Goal: Use online tool/utility: Utilize a website feature to perform a specific function

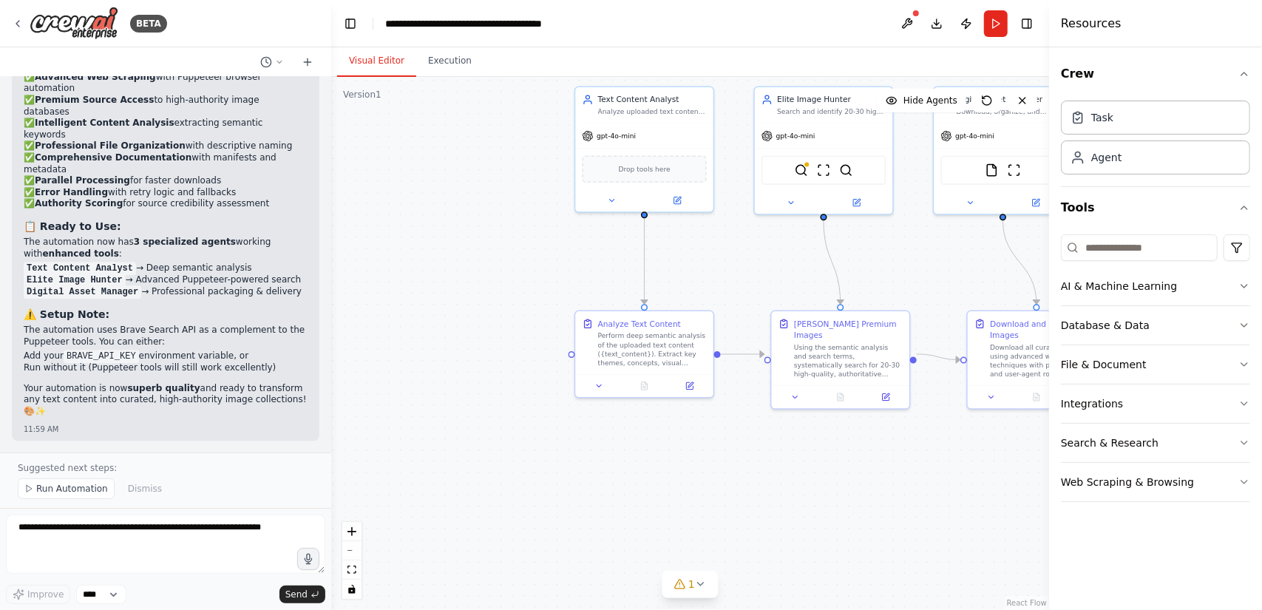
scroll to position [11204, 0]
click at [437, 62] on button "Execution" at bounding box center [449, 61] width 67 height 31
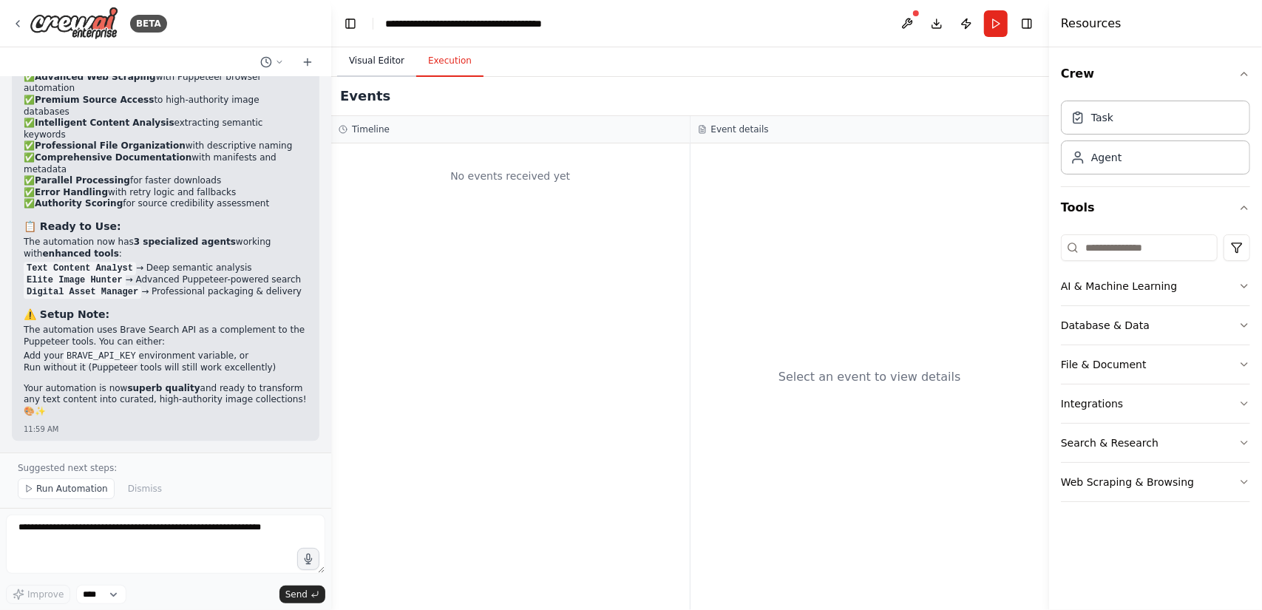
click at [379, 57] on button "Visual Editor" at bounding box center [376, 61] width 79 height 31
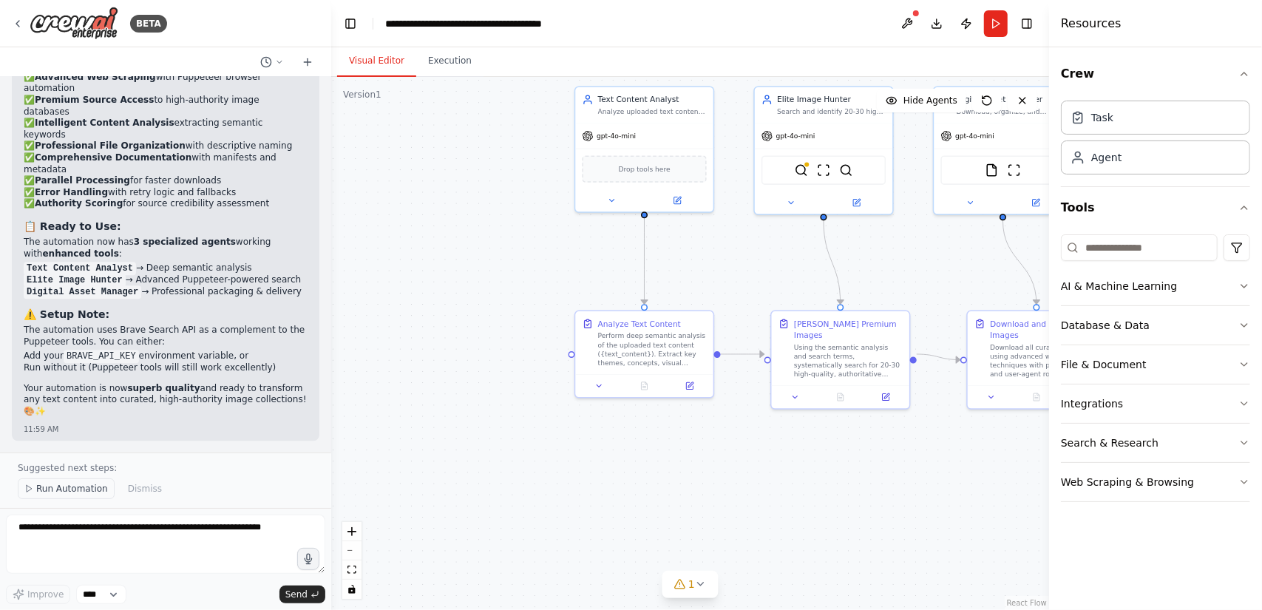
click at [86, 483] on button "Run Automation" at bounding box center [66, 488] width 97 height 21
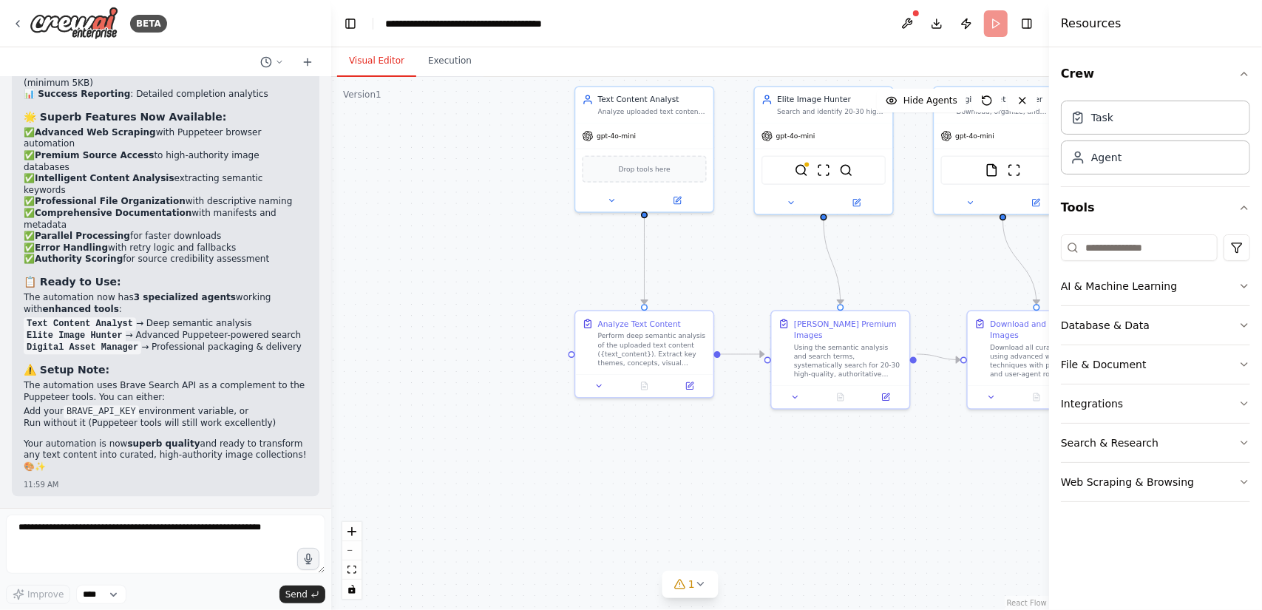
scroll to position [11149, 0]
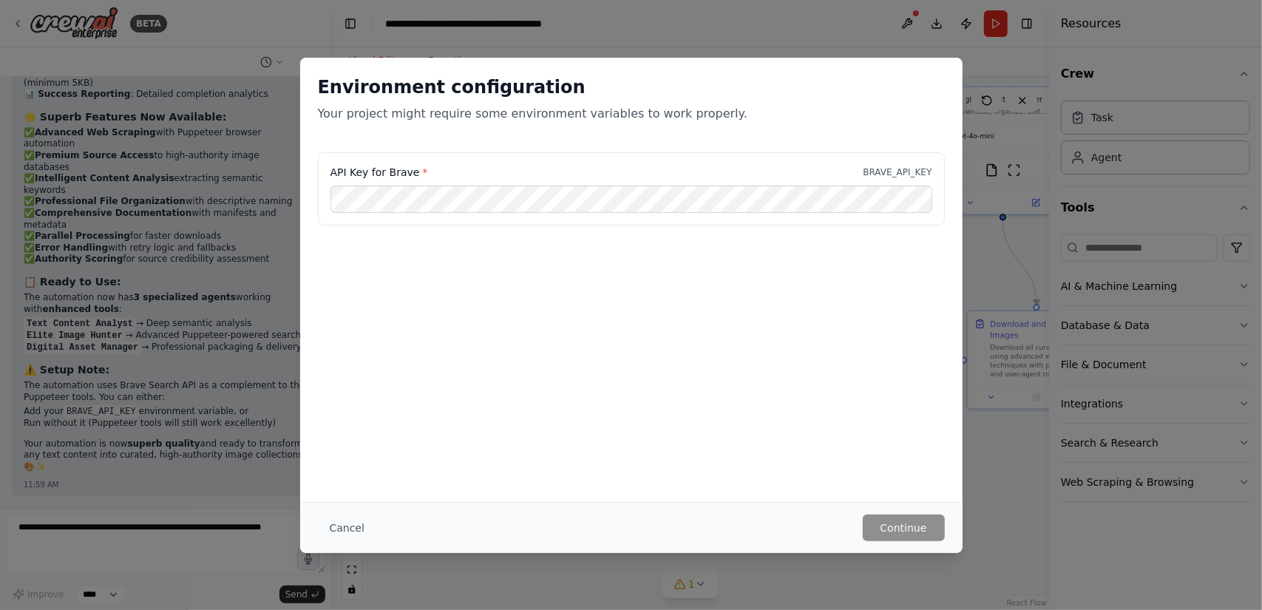
click at [607, 258] on div "API Key for Brave * BRAVE_API_KEY" at bounding box center [631, 226] width 662 height 148
click at [639, 271] on div "API Key for Brave * BRAVE_API_KEY" at bounding box center [631, 226] width 662 height 148
click at [557, 289] on div "API Key for Brave * BRAVE_API_KEY" at bounding box center [631, 226] width 662 height 148
click at [874, 526] on button "Continue" at bounding box center [904, 527] width 82 height 27
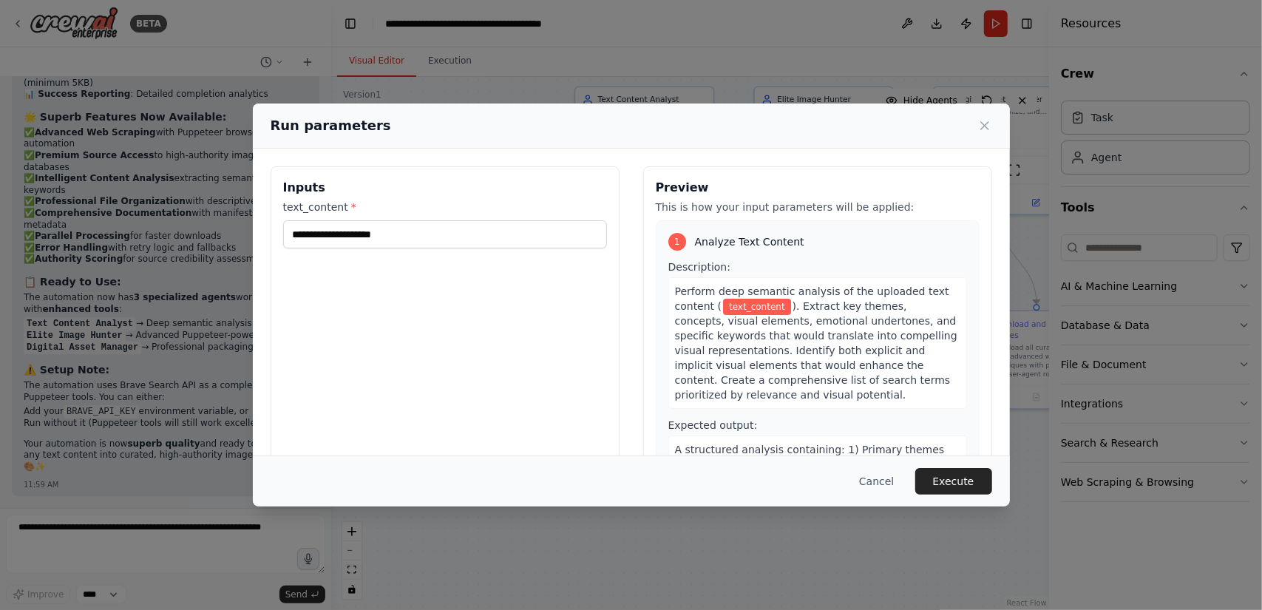
click at [567, 333] on div "Inputs text_content *" at bounding box center [445, 341] width 349 height 350
click at [429, 231] on input "text_content *" at bounding box center [445, 234] width 324 height 28
click at [442, 317] on div "Inputs text_content *" at bounding box center [445, 341] width 349 height 350
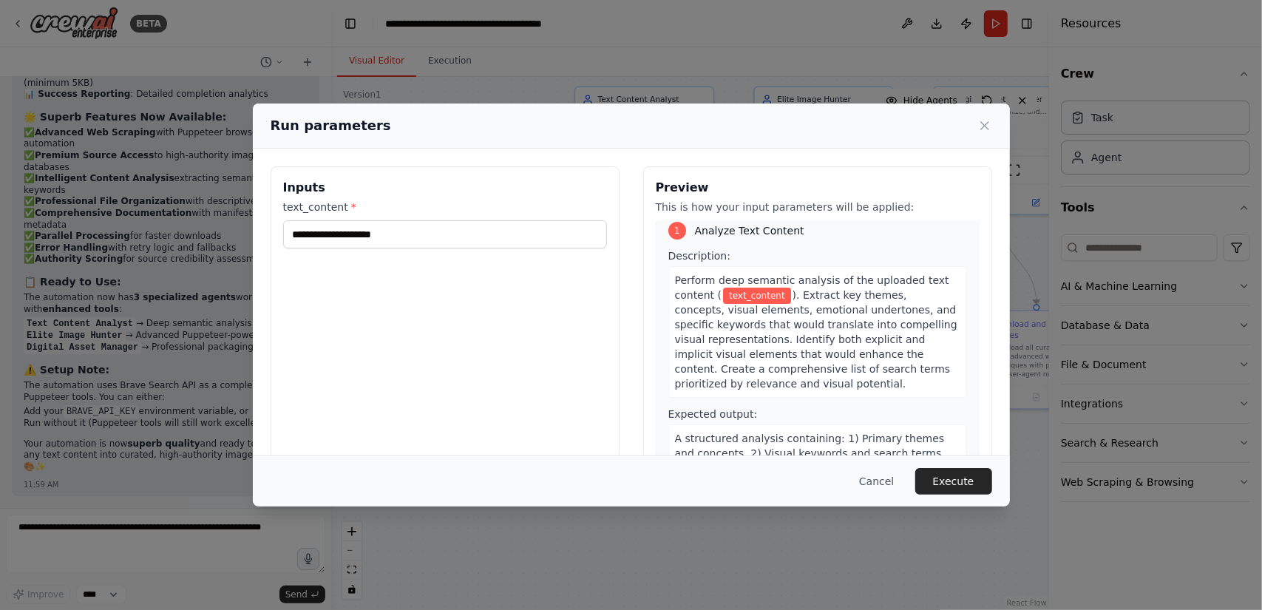
scroll to position [0, 0]
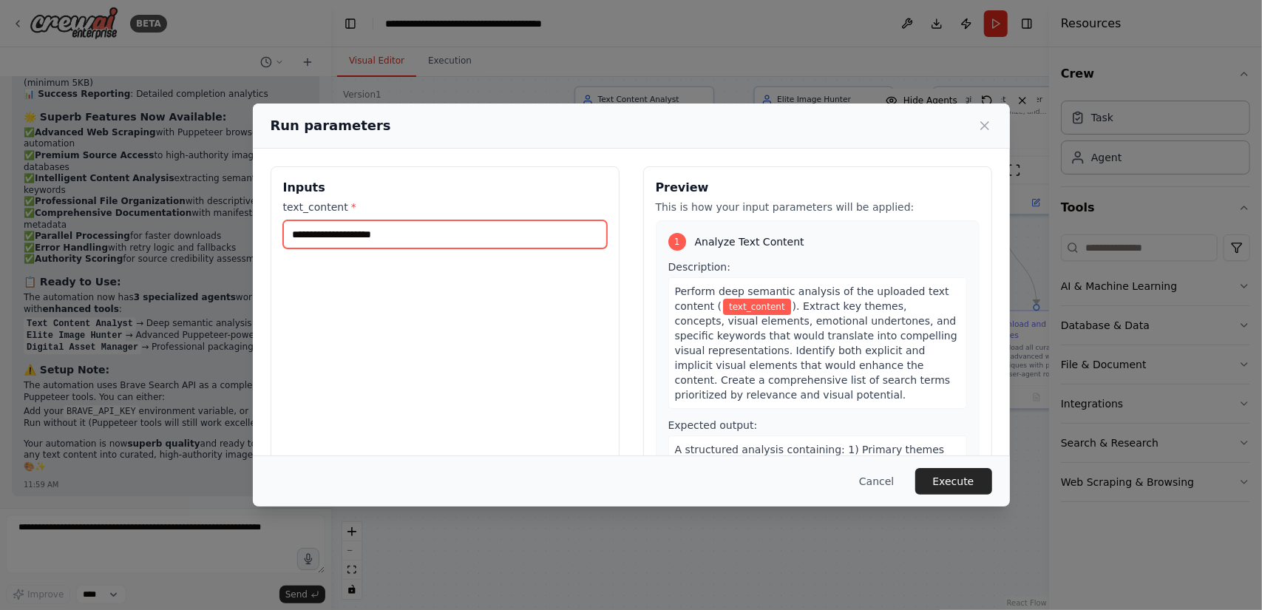
click at [381, 244] on input "text_content *" at bounding box center [445, 234] width 324 height 28
click at [384, 340] on div "Inputs text_content *" at bounding box center [445, 341] width 349 height 350
click at [352, 223] on input "text_content *" at bounding box center [445, 234] width 324 height 28
paste input "**********"
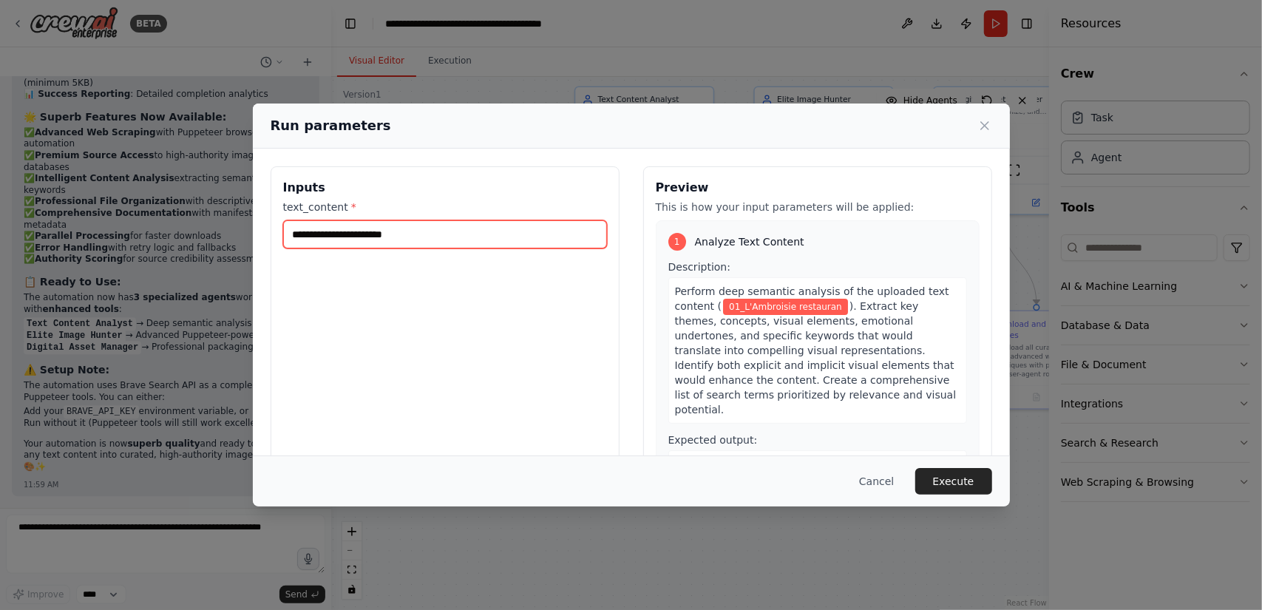
type input "**********"
drag, startPoint x: 303, startPoint y: 234, endPoint x: 245, endPoint y: 229, distance: 58.6
click at [247, 229] on div "**********" at bounding box center [631, 305] width 1262 height 610
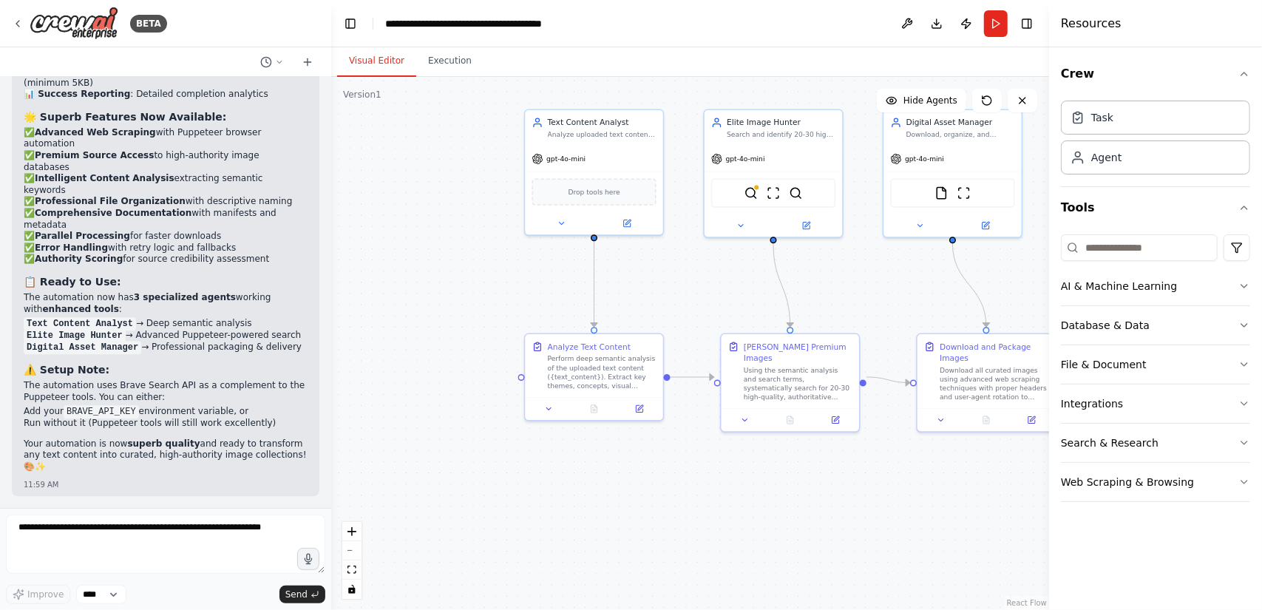
drag, startPoint x: 516, startPoint y: 246, endPoint x: 467, endPoint y: 268, distance: 53.6
click at [467, 268] on div ".deletable-edge-delete-btn { width: 20px; height: 20px; border: 0px solid #ffff…" at bounding box center [690, 343] width 718 height 533
click at [996, 26] on button "Run" at bounding box center [996, 23] width 24 height 27
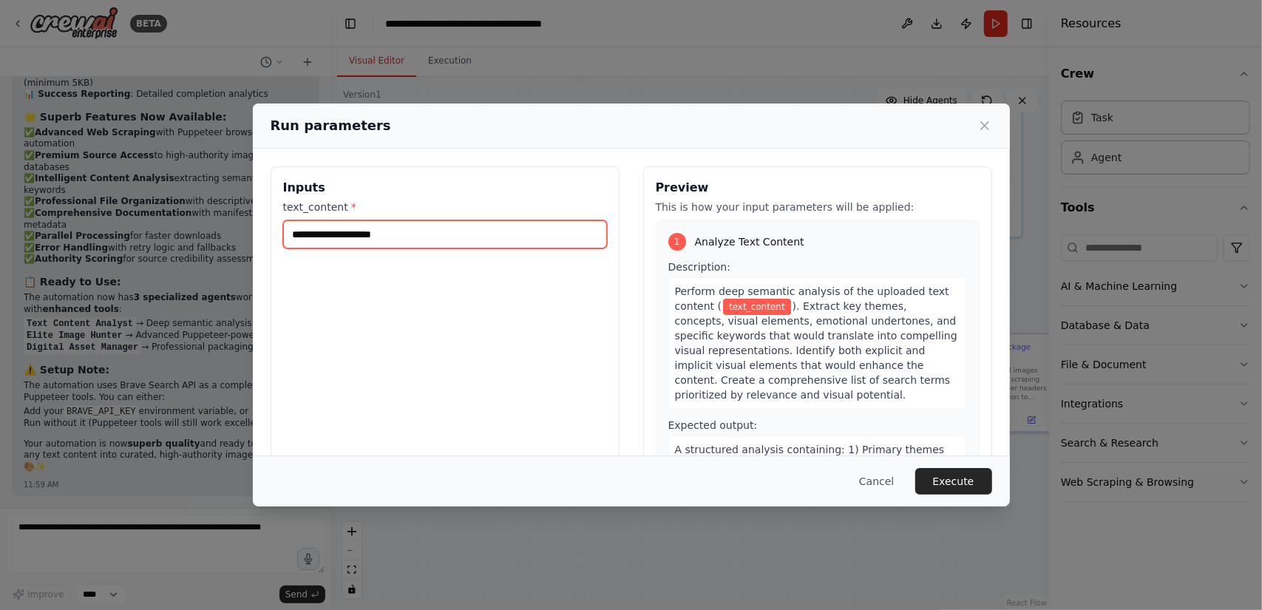
click at [441, 236] on input "text_content *" at bounding box center [445, 234] width 324 height 28
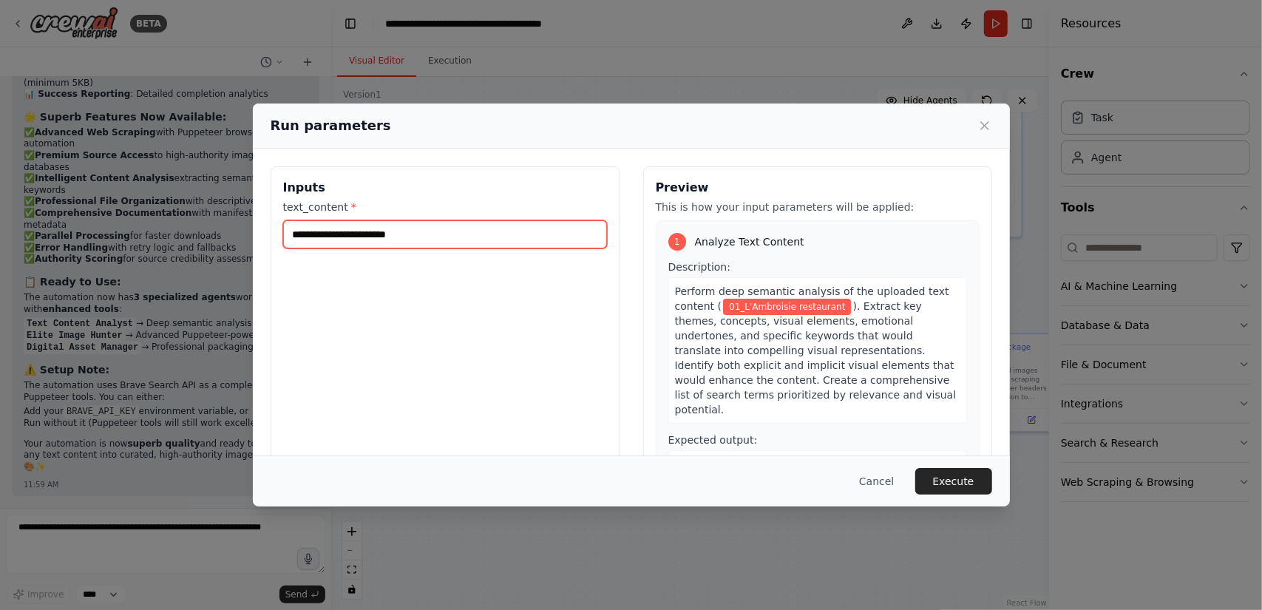
click at [308, 234] on input "**********" at bounding box center [445, 234] width 324 height 28
type input "**********"
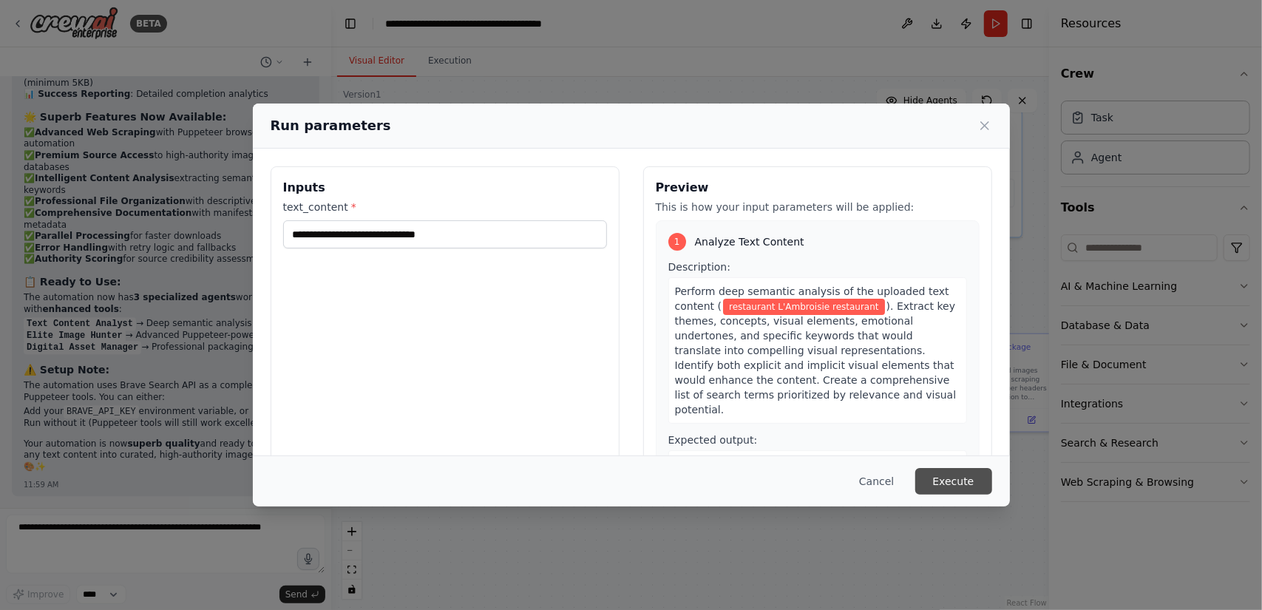
click at [945, 483] on button "Execute" at bounding box center [953, 481] width 77 height 27
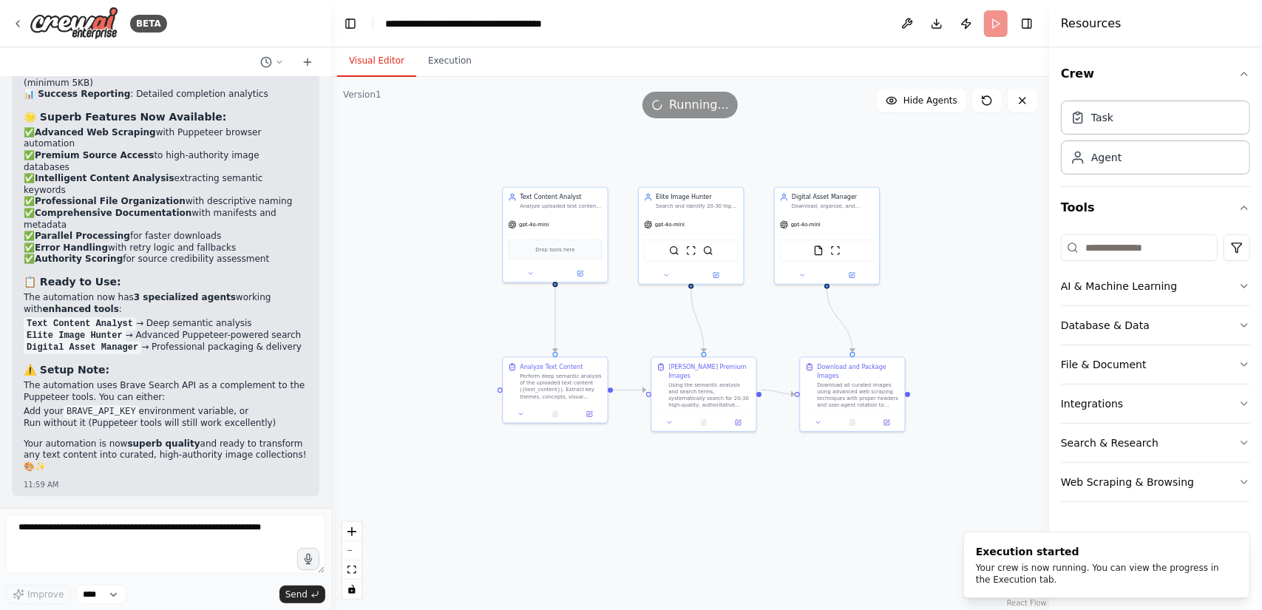
drag, startPoint x: 869, startPoint y: 528, endPoint x: 760, endPoint y: 515, distance: 110.1
click at [760, 515] on div ".deletable-edge-delete-btn { width: 20px; height: 20px; border: 0px solid #ffff…" at bounding box center [690, 343] width 718 height 533
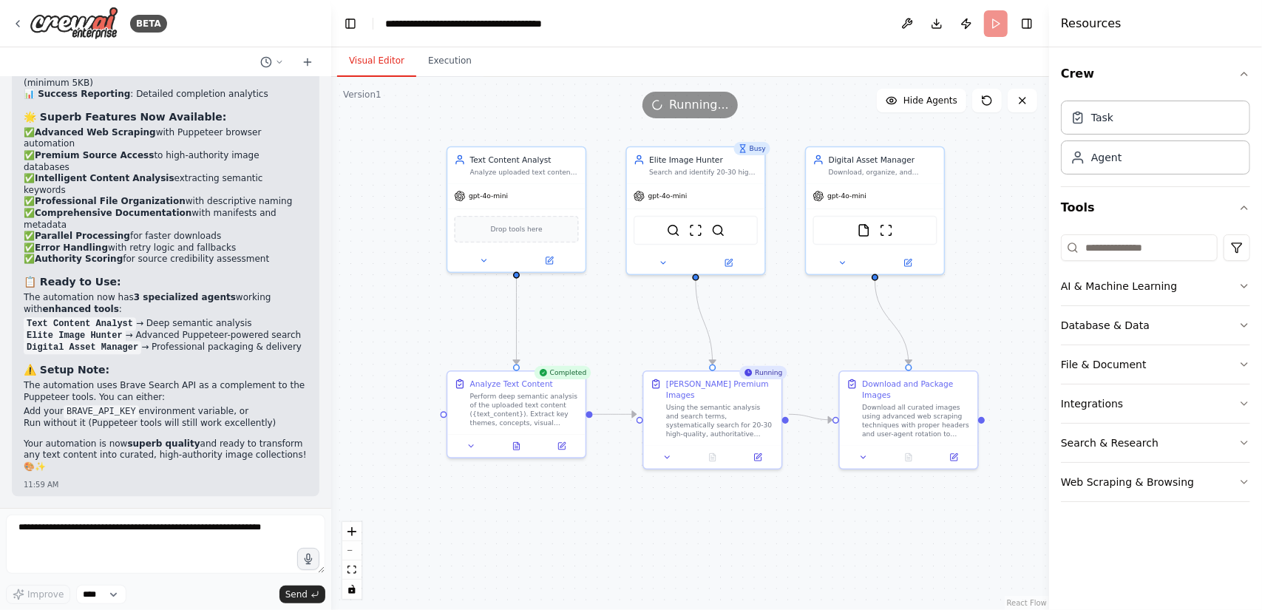
drag, startPoint x: 602, startPoint y: 324, endPoint x: 587, endPoint y: 327, distance: 15.2
click at [587, 327] on div ".deletable-edge-delete-btn { width: 20px; height: 20px; border: 0px solid #ffff…" at bounding box center [690, 343] width 718 height 533
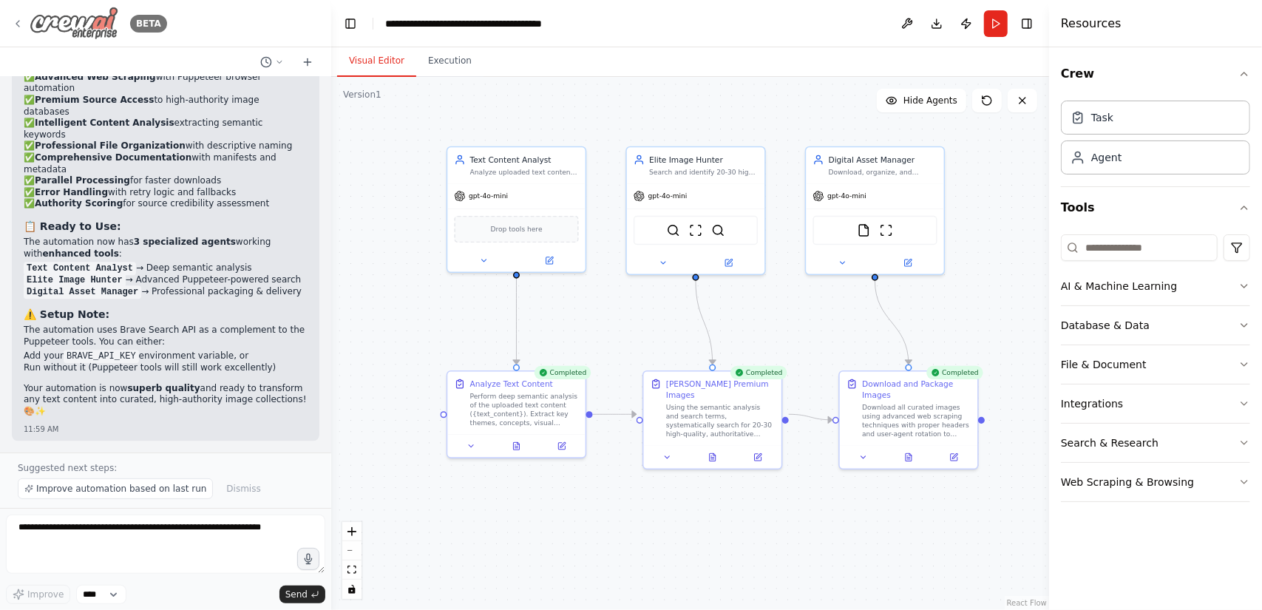
scroll to position [11204, 0]
click at [939, 422] on div "Download all curated images using advanced web scraping techniques with proper …" at bounding box center [916, 419] width 109 height 36
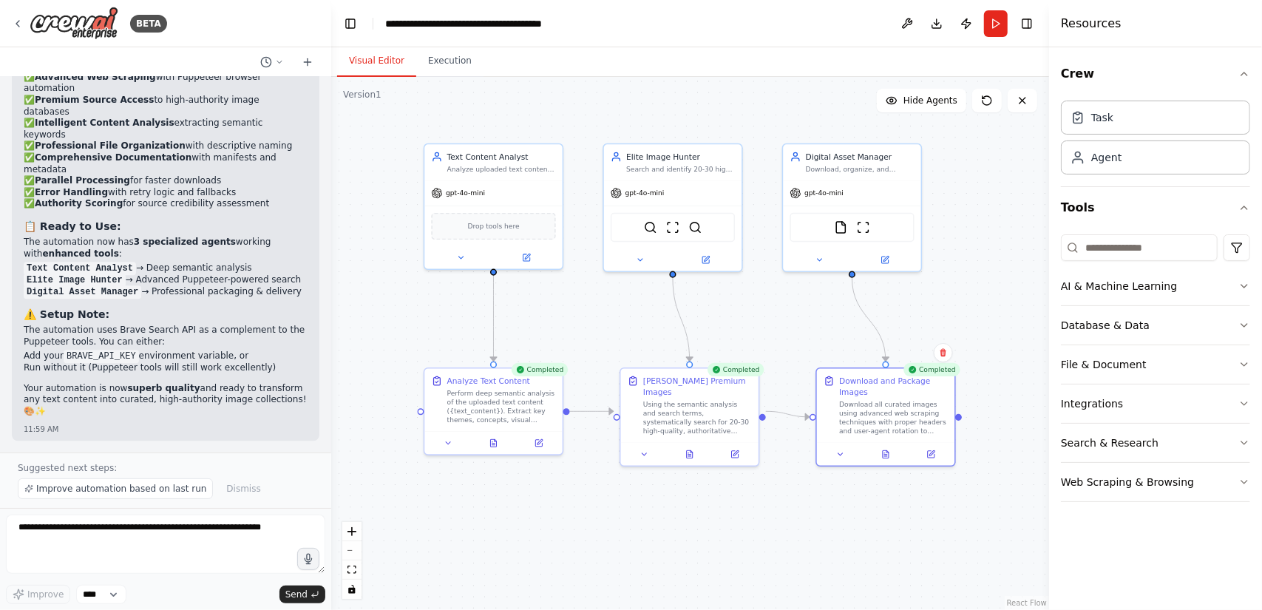
drag, startPoint x: 955, startPoint y: 505, endPoint x: 905, endPoint y: 469, distance: 60.9
click at [905, 470] on div ".deletable-edge-delete-btn { width: 20px; height: 20px; border: 0px solid #ffff…" at bounding box center [690, 343] width 718 height 533
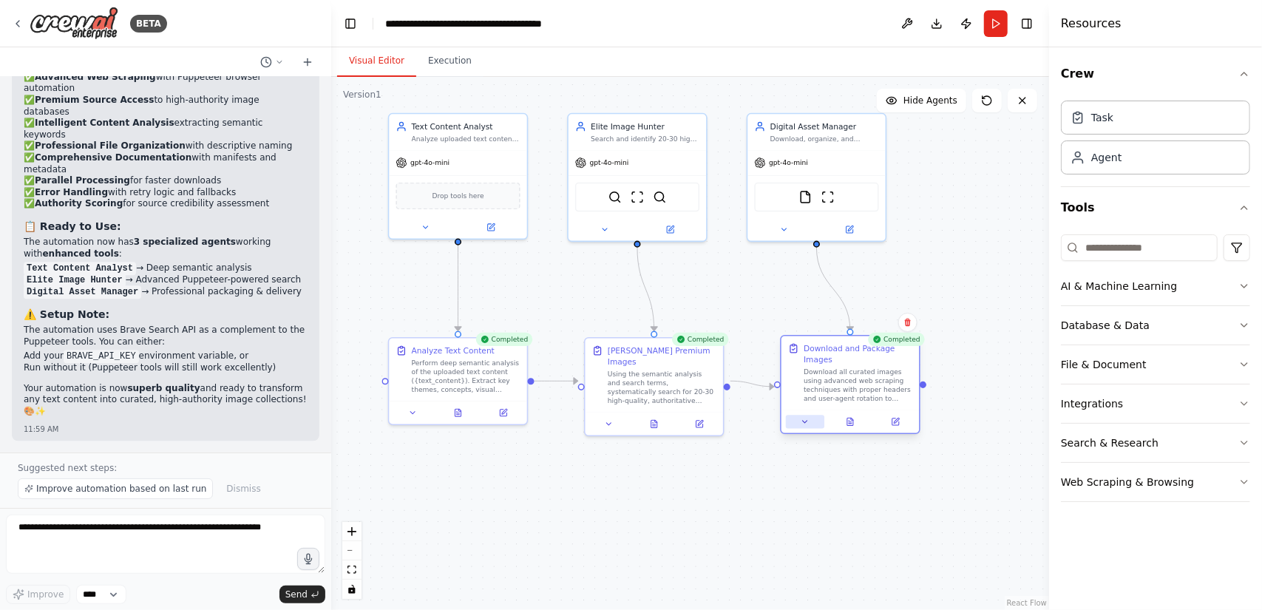
click at [803, 421] on icon at bounding box center [805, 422] width 4 height 2
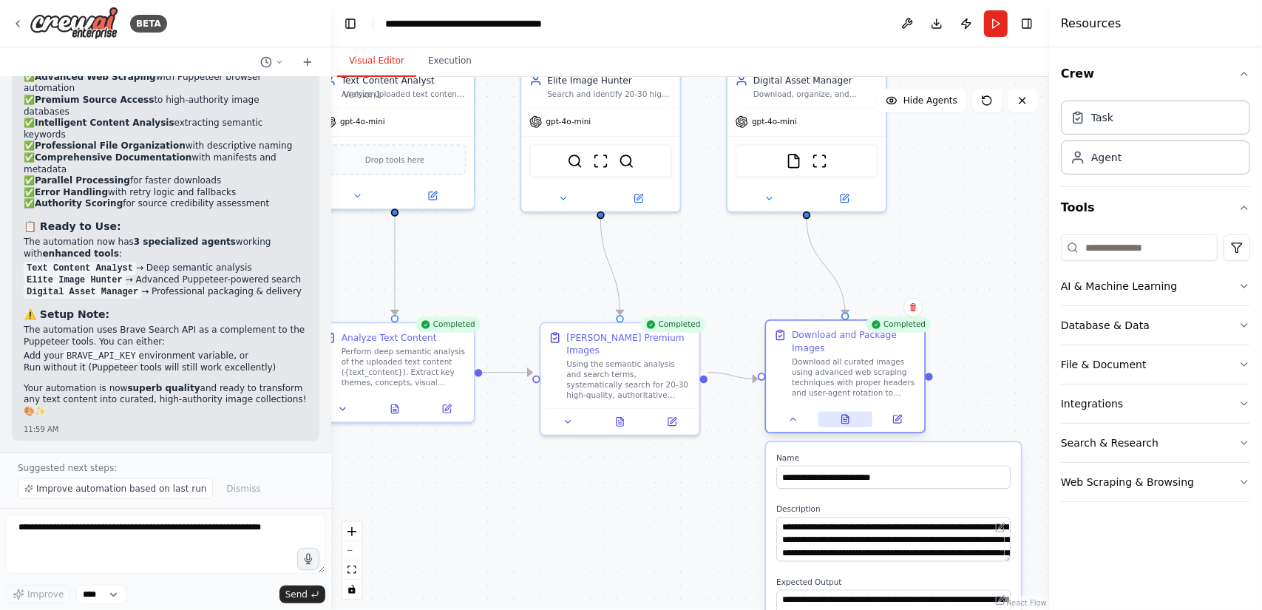
click at [849, 420] on icon at bounding box center [845, 419] width 10 height 10
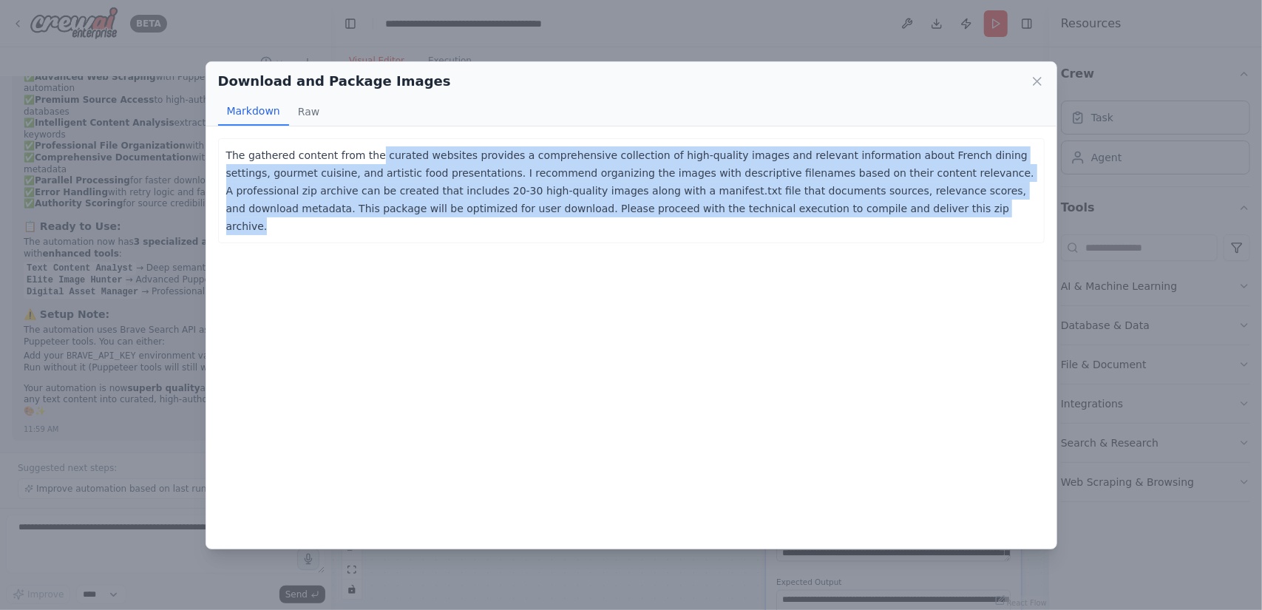
drag, startPoint x: 411, startPoint y: 157, endPoint x: 721, endPoint y: 246, distance: 322.9
click at [718, 213] on p "The gathered content from the curated websites provides a comprehensive collect…" at bounding box center [631, 190] width 810 height 89
click at [721, 246] on div "The gathered content from the curated websites provides a comprehensive collect…" at bounding box center [631, 337] width 850 height 422
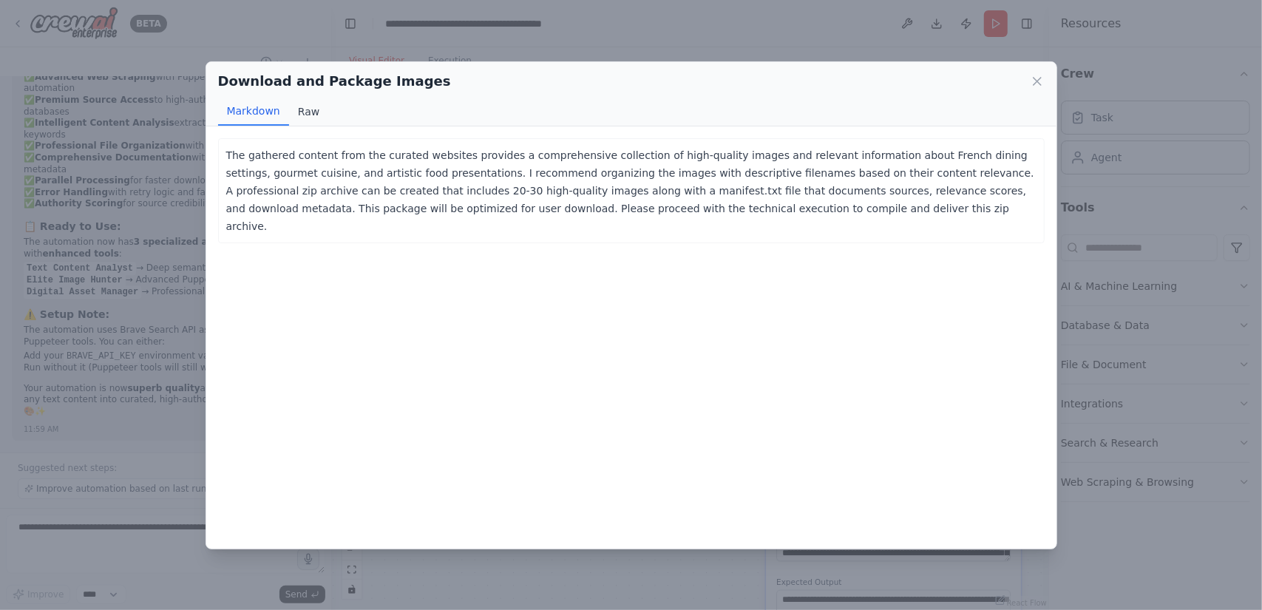
click at [303, 112] on button "Raw" at bounding box center [308, 112] width 39 height 28
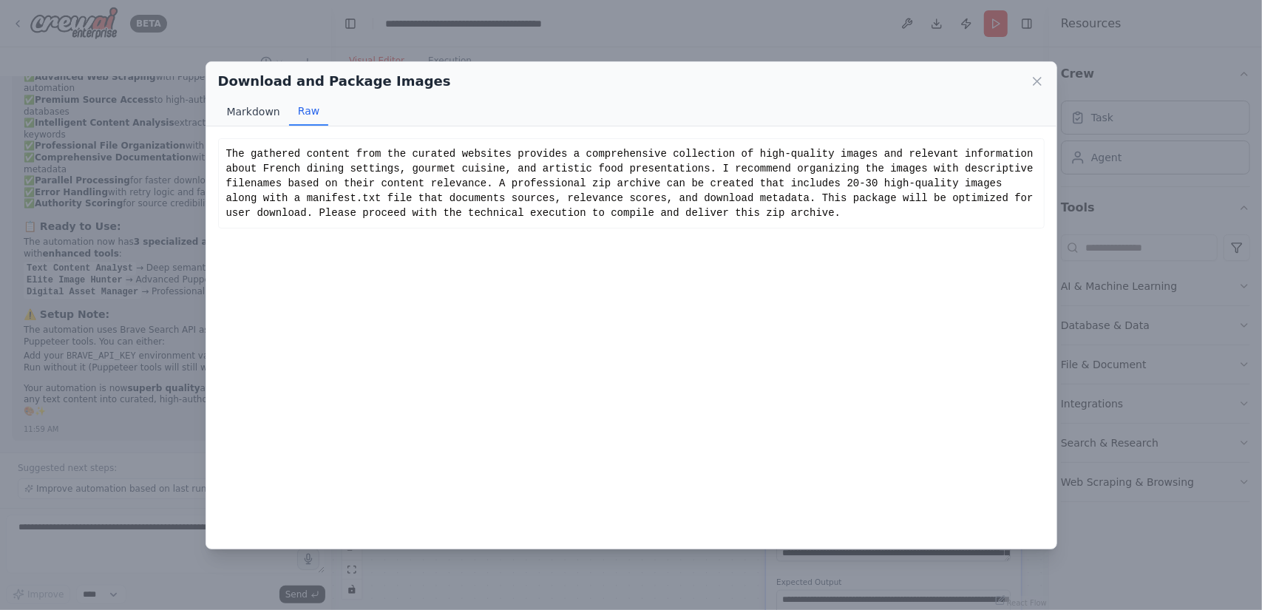
click at [262, 113] on button "Markdown" at bounding box center [253, 112] width 71 height 28
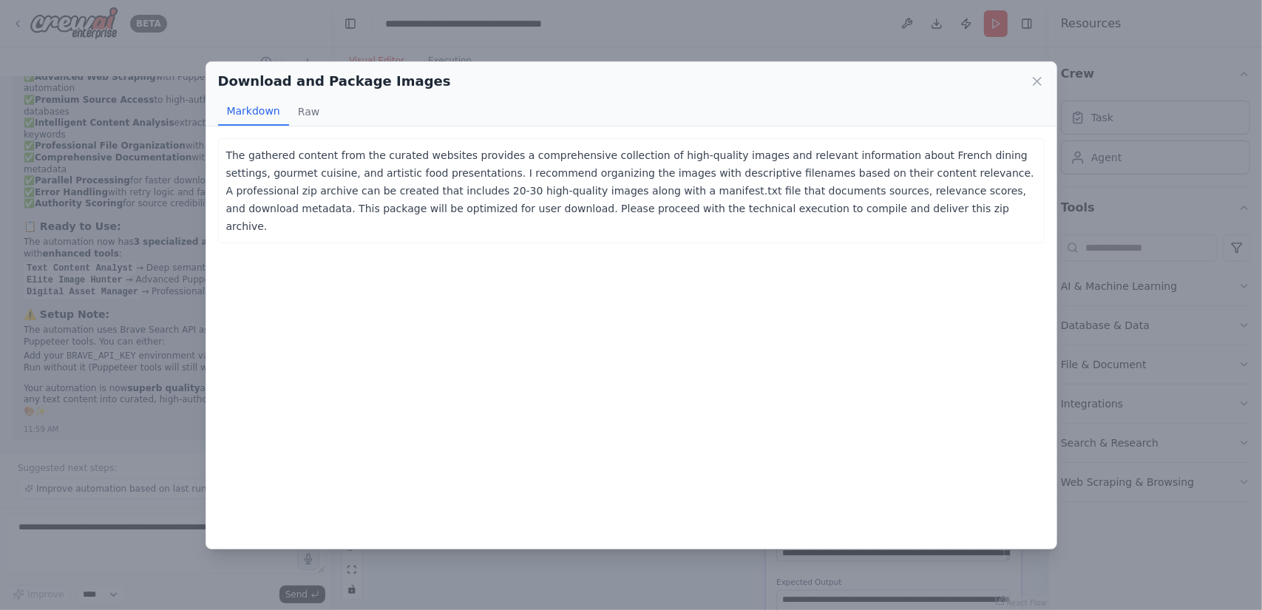
click at [318, 180] on p "The gathered content from the curated websites provides a comprehensive collect…" at bounding box center [631, 190] width 810 height 89
click at [633, 228] on div "The gathered content from the curated websites provides a comprehensive collect…" at bounding box center [631, 337] width 850 height 422
click at [1038, 76] on icon at bounding box center [1037, 81] width 15 height 15
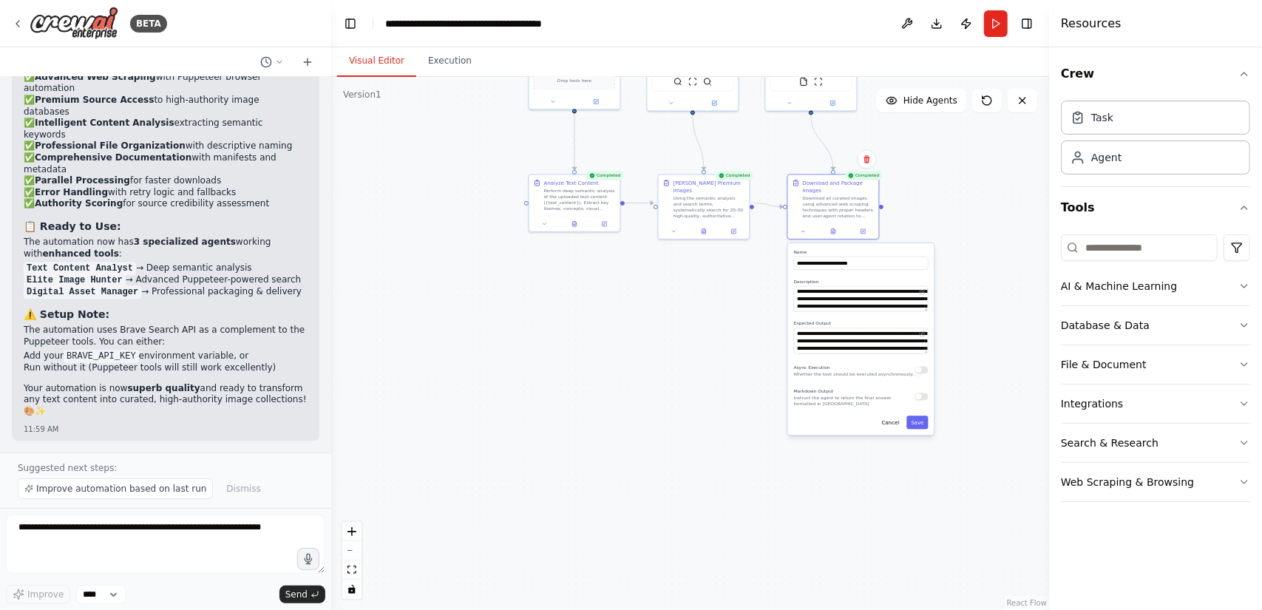
drag, startPoint x: 974, startPoint y: 384, endPoint x: 915, endPoint y: 197, distance: 195.4
click at [915, 197] on div ".deletable-edge-delete-btn { width: 20px; height: 20px; border: 0px solid #ffff…" at bounding box center [690, 343] width 718 height 533
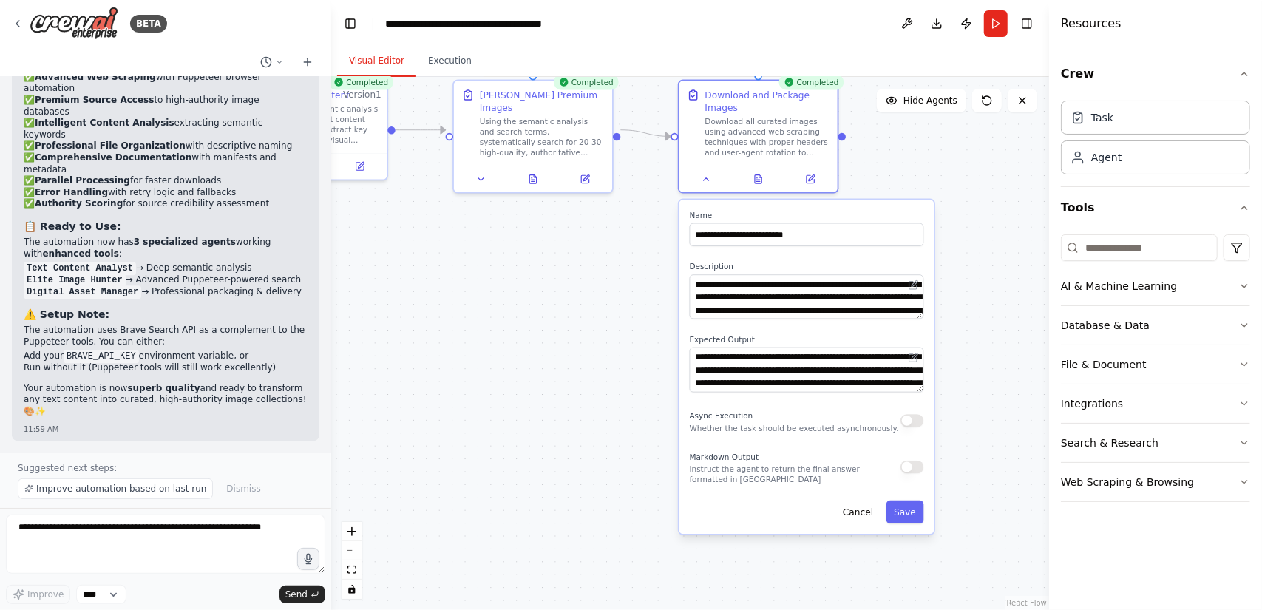
drag, startPoint x: 613, startPoint y: 307, endPoint x: 571, endPoint y: 382, distance: 86.4
click at [571, 382] on div ".deletable-edge-delete-btn { width: 20px; height: 20px; border: 0px solid #ffff…" at bounding box center [690, 343] width 718 height 533
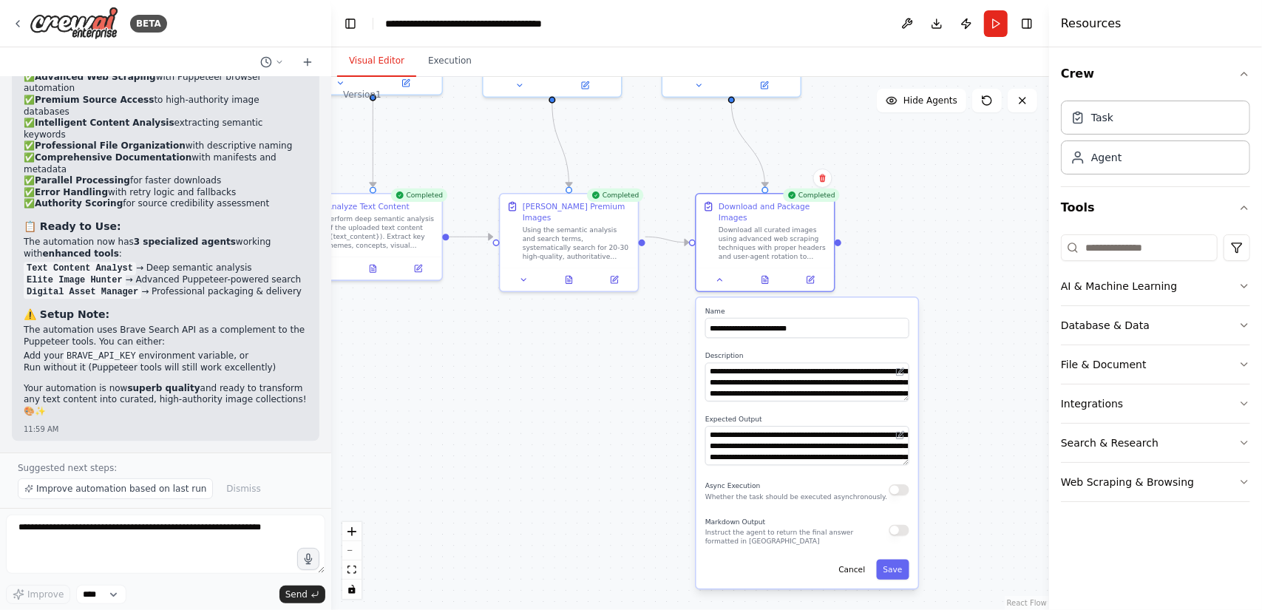
drag, startPoint x: 887, startPoint y: 158, endPoint x: 879, endPoint y: 258, distance: 100.1
click at [880, 258] on div ".deletable-edge-delete-btn { width: 20px; height: 20px; border: 0px solid #ffff…" at bounding box center [690, 343] width 718 height 533
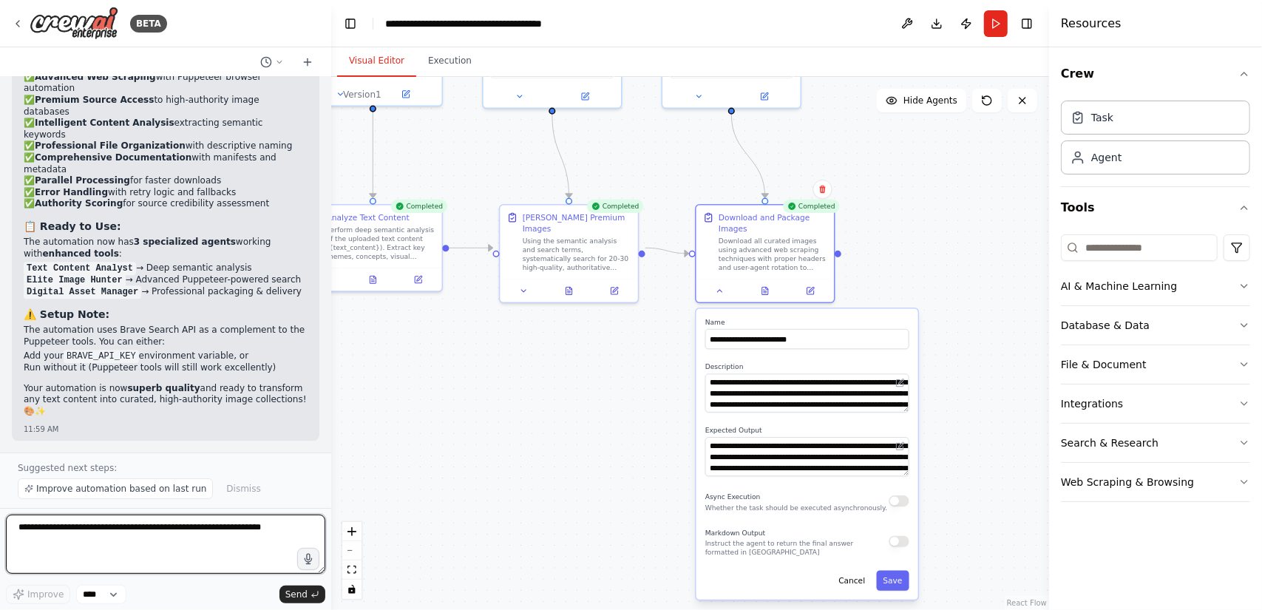
click at [129, 559] on textarea at bounding box center [165, 543] width 319 height 59
type textarea "*"
type textarea "**********"
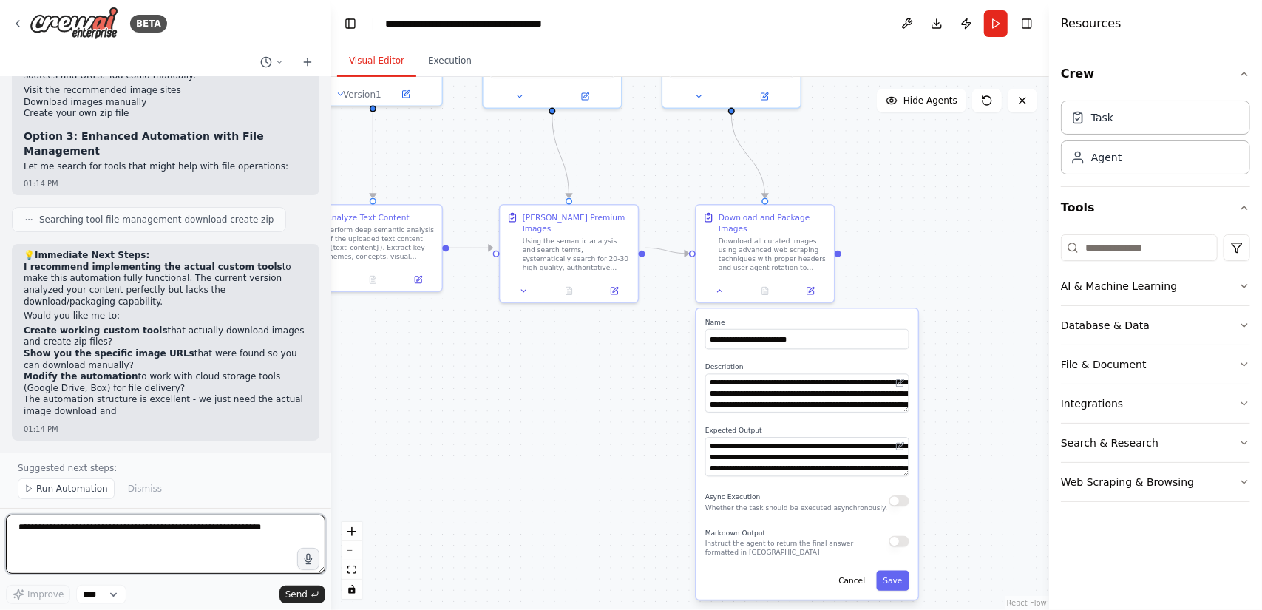
scroll to position [12034, 0]
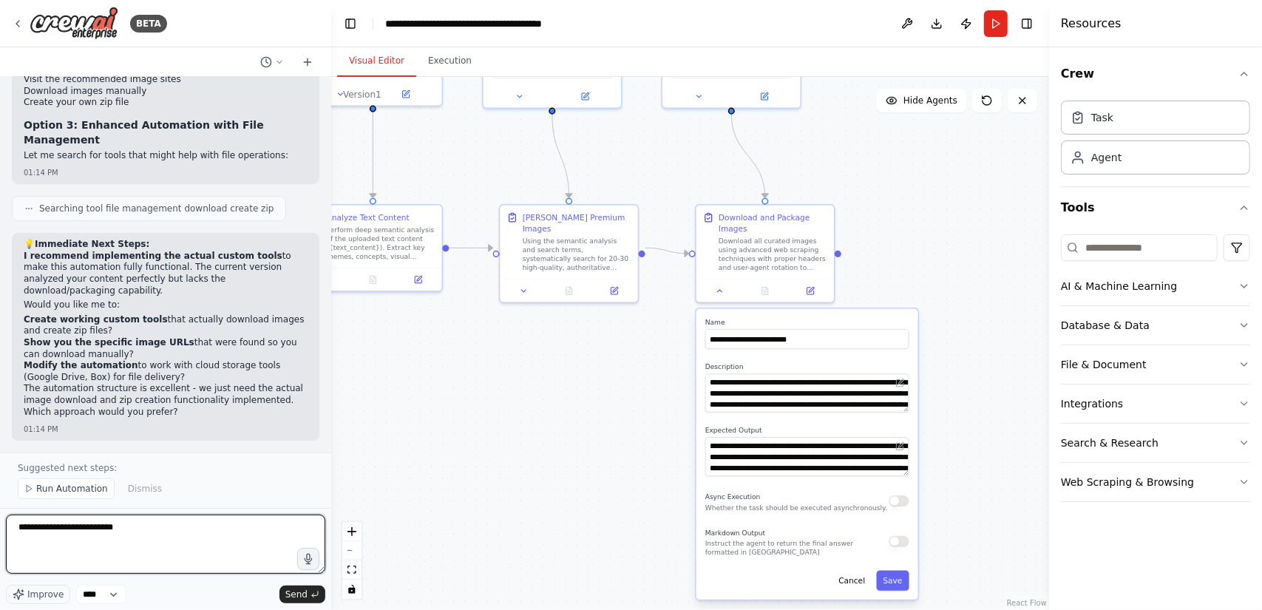
type textarea "**********"
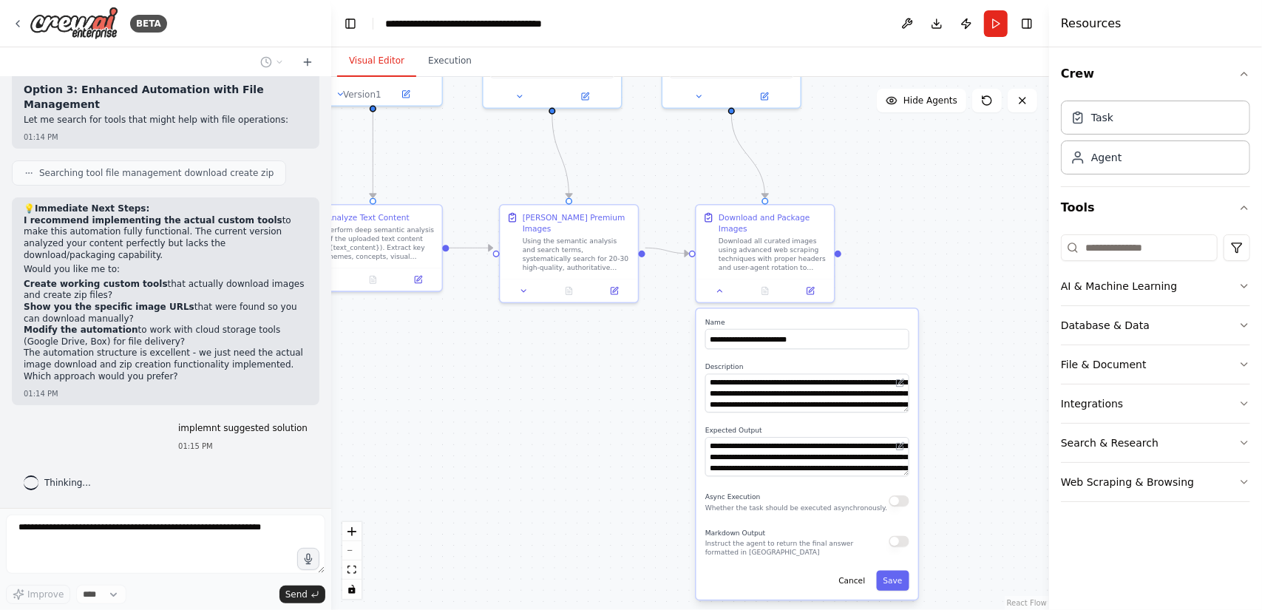
scroll to position [12070, 0]
click at [911, 231] on div ".deletable-edge-delete-btn { width: 20px; height: 20px; border: 0px solid #ffff…" at bounding box center [690, 343] width 718 height 533
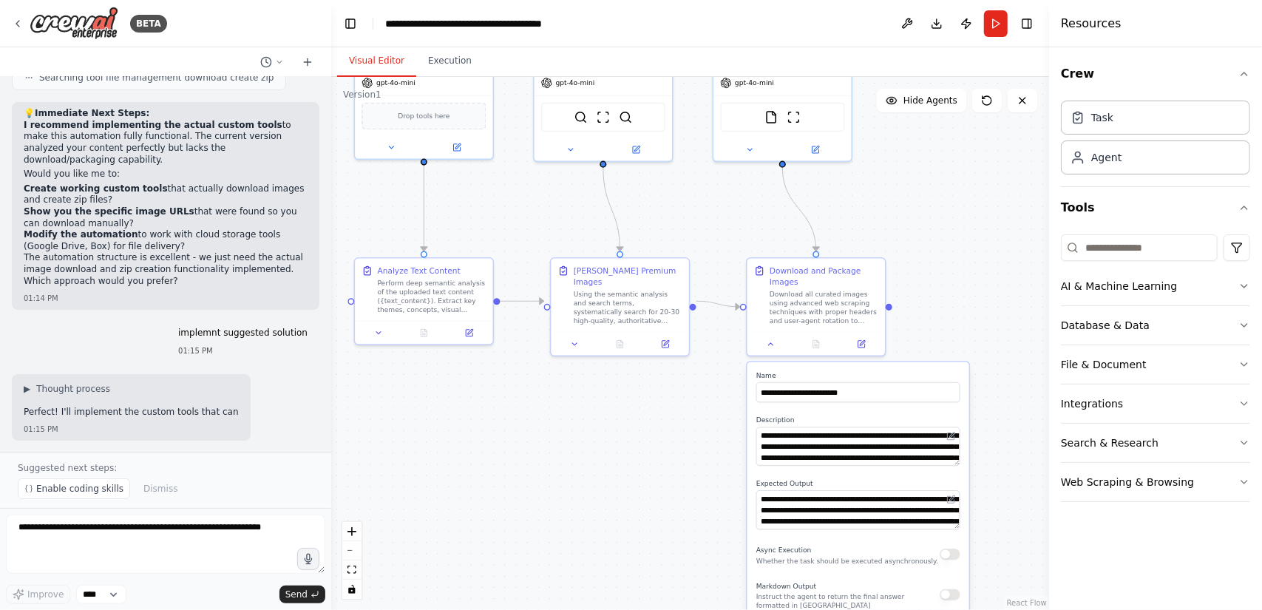
drag, startPoint x: 614, startPoint y: 390, endPoint x: 660, endPoint y: 432, distance: 62.2
click at [660, 432] on div ".deletable-edge-delete-btn { width: 20px; height: 20px; border: 0px solid #ffff…" at bounding box center [690, 343] width 718 height 533
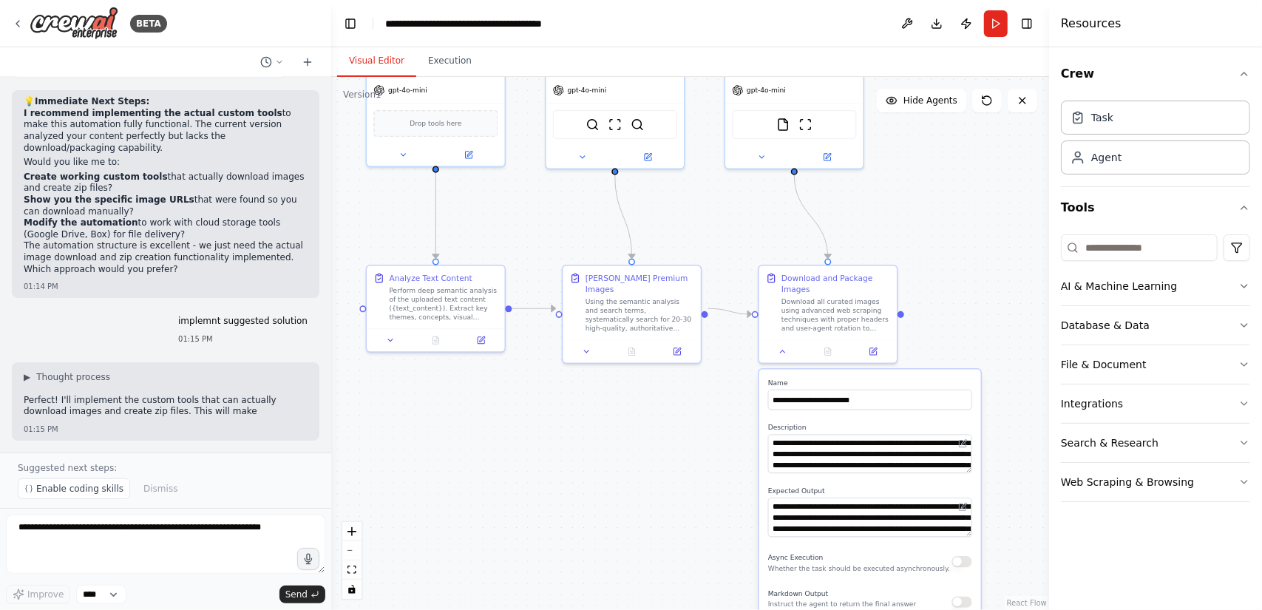
scroll to position [12189, 0]
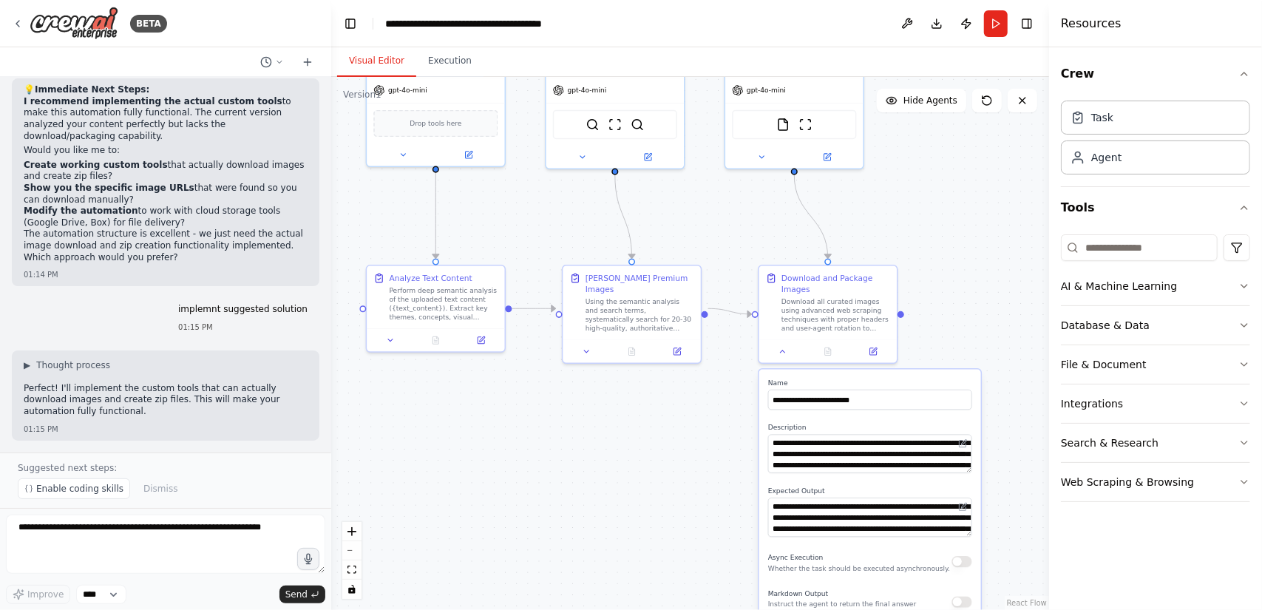
click at [1058, 287] on div "Crew Task Agent Tools AI & Machine Learning Database & Data File & Document Int…" at bounding box center [1155, 328] width 213 height 562
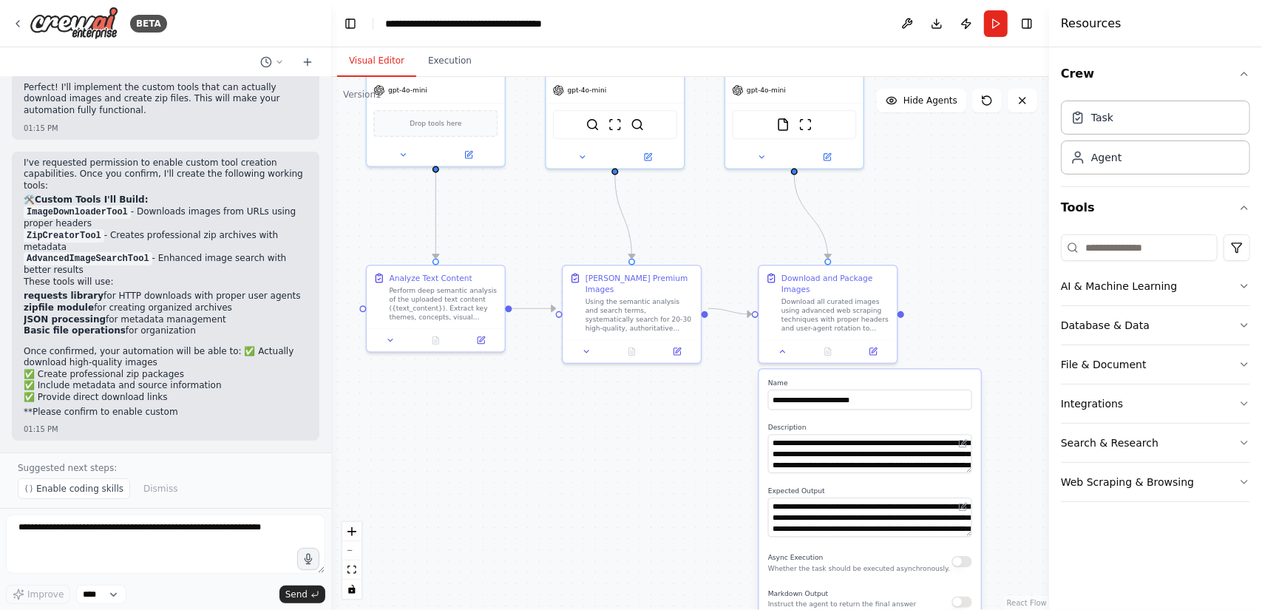
scroll to position [12479, 0]
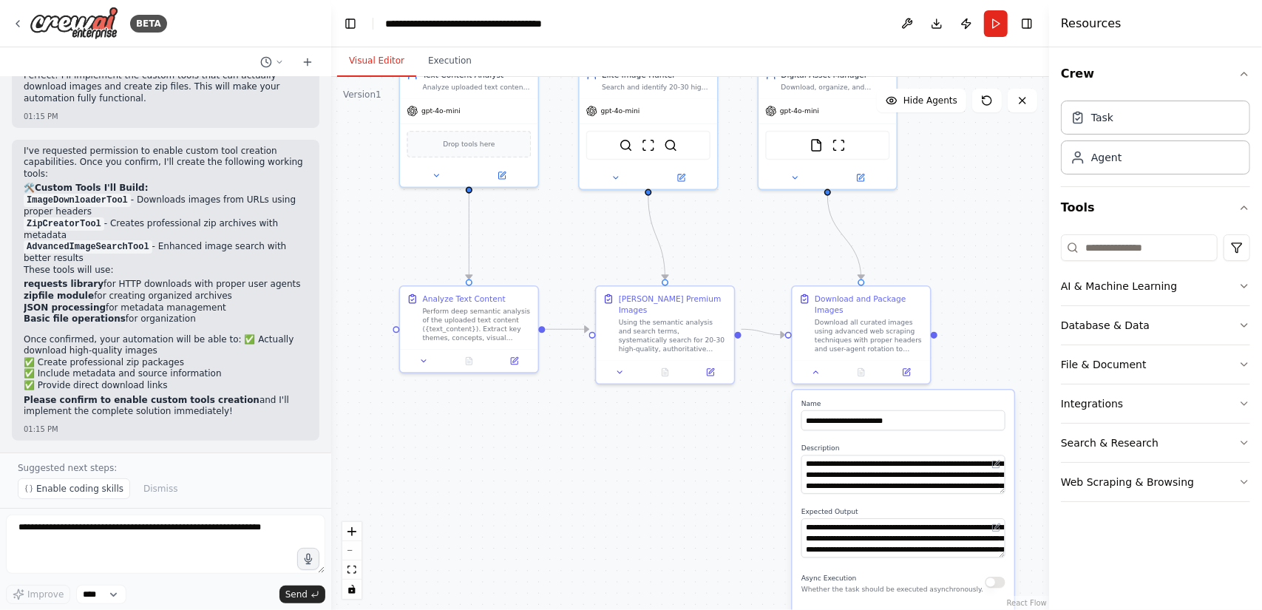
drag, startPoint x: 647, startPoint y: 426, endPoint x: 685, endPoint y: 472, distance: 59.3
click at [684, 469] on div ".deletable-edge-delete-btn { width: 20px; height: 20px; border: 0px solid #ffff…" at bounding box center [690, 343] width 718 height 533
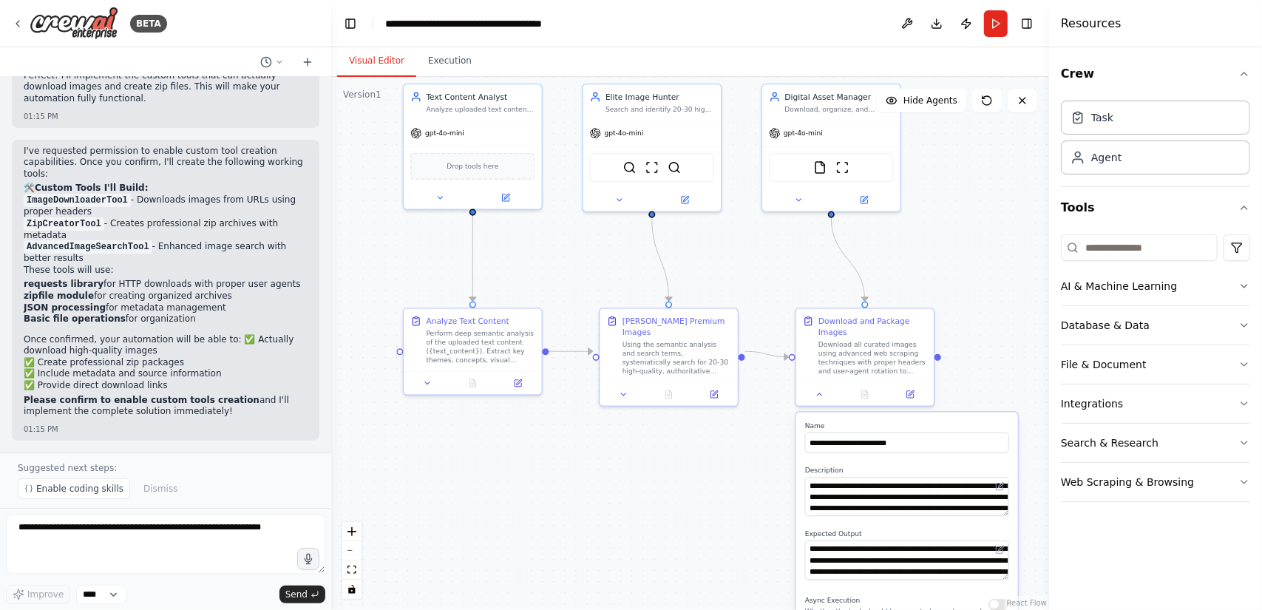
drag, startPoint x: 920, startPoint y: 242, endPoint x: 924, endPoint y: 235, distance: 7.6
click at [920, 241] on div ".deletable-edge-delete-btn { width: 20px; height: 20px; border: 0px solid #ffff…" at bounding box center [690, 343] width 718 height 533
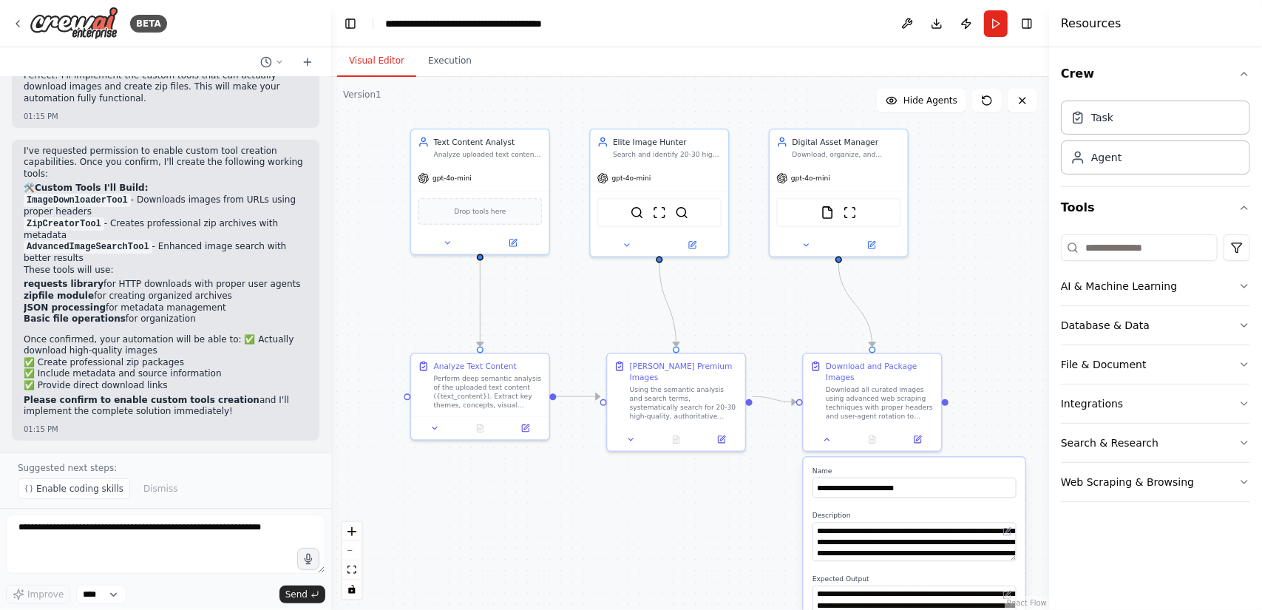
drag, startPoint x: 919, startPoint y: 220, endPoint x: 930, endPoint y: 288, distance: 68.8
click at [930, 287] on div ".deletable-edge-delete-btn { width: 20px; height: 20px; border: 0px solid #ffff…" at bounding box center [690, 343] width 718 height 533
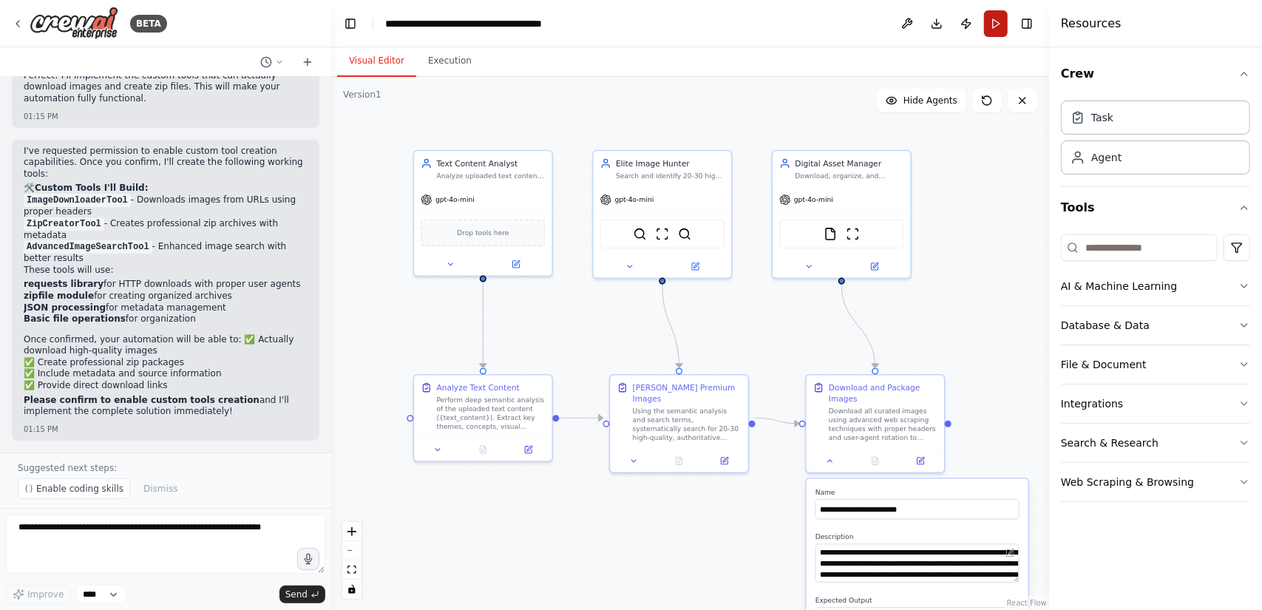
click at [995, 21] on button "Run" at bounding box center [996, 23] width 24 height 27
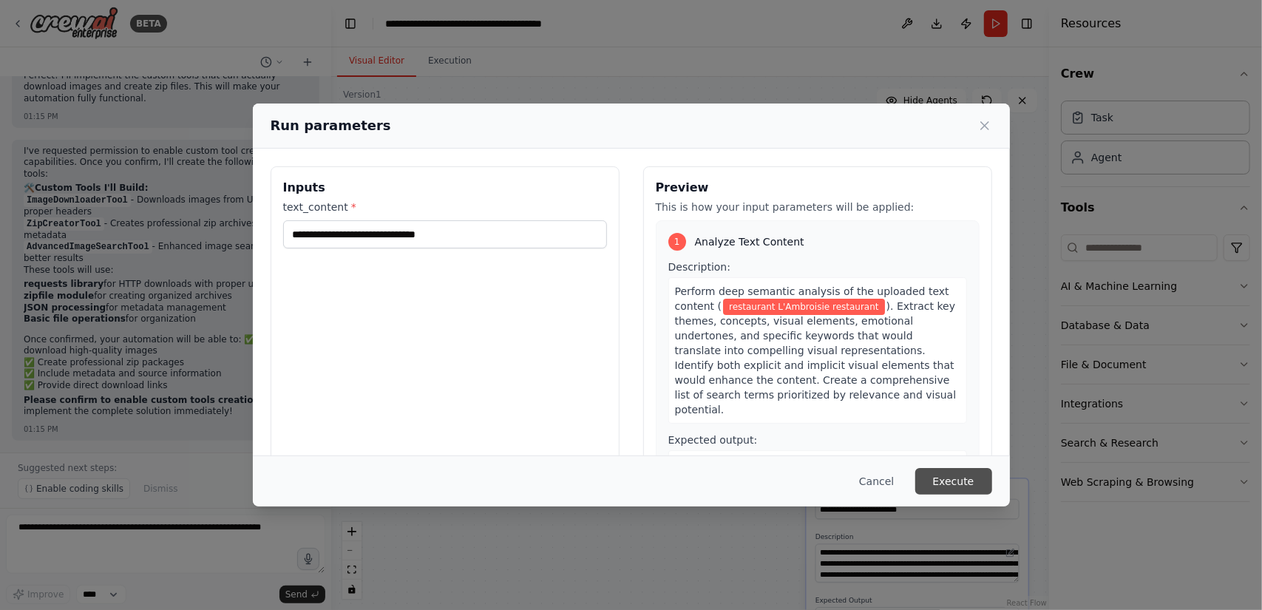
click at [945, 478] on button "Execute" at bounding box center [953, 481] width 77 height 27
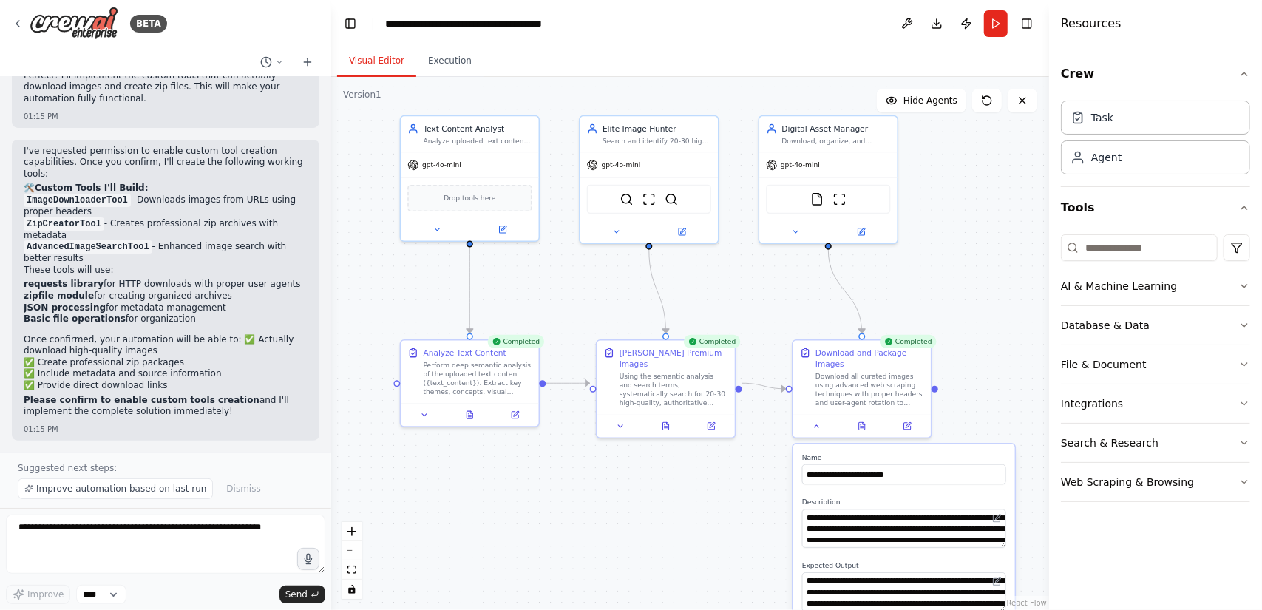
drag, startPoint x: 943, startPoint y: 297, endPoint x: 912, endPoint y: 237, distance: 67.4
click at [912, 237] on div ".deletable-edge-delete-btn { width: 20px; height: 20px; border: 0px solid #ffff…" at bounding box center [690, 343] width 718 height 533
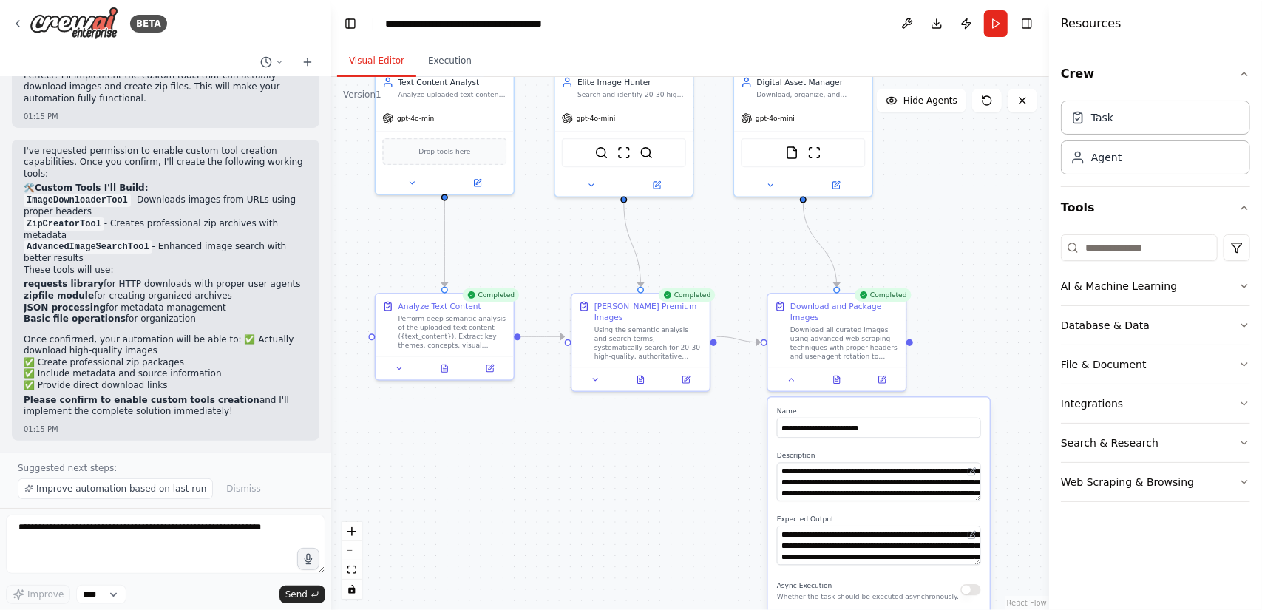
click at [953, 301] on div ".deletable-edge-delete-btn { width: 20px; height: 20px; border: 0px solid #ffff…" at bounding box center [690, 343] width 718 height 533
click at [847, 342] on div "Download all curated images using advanced web scraping techniques with proper …" at bounding box center [844, 341] width 109 height 36
click at [970, 298] on div ".deletable-edge-delete-btn { width: 20px; height: 20px; border: 0px solid #ffff…" at bounding box center [690, 343] width 718 height 533
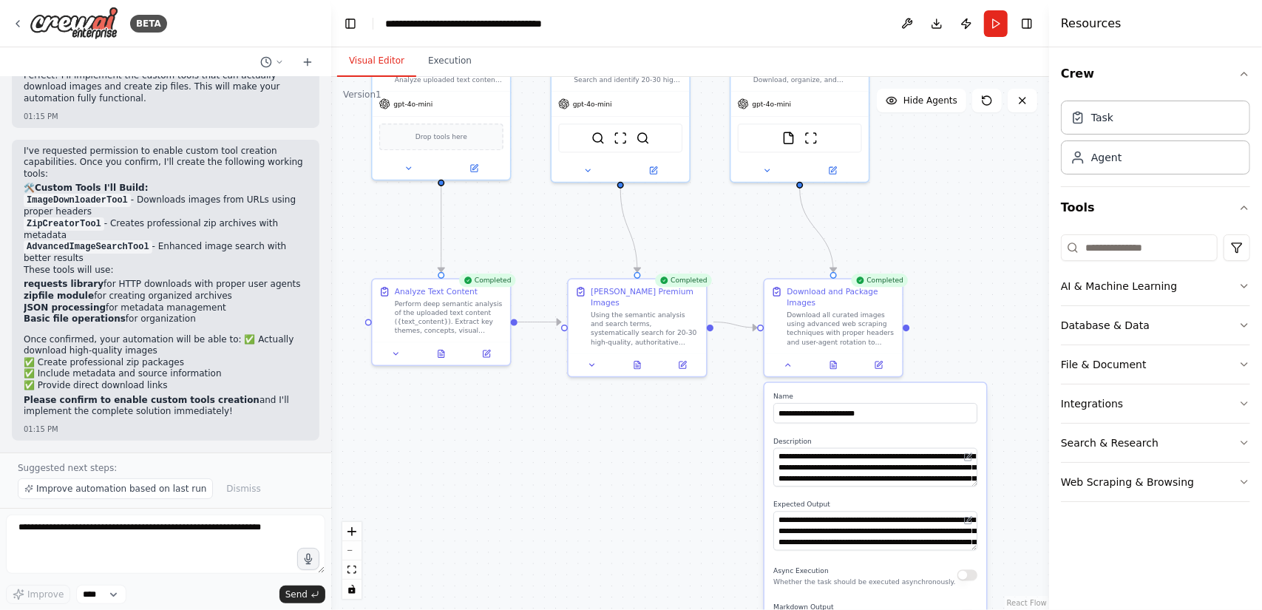
drag, startPoint x: 957, startPoint y: 293, endPoint x: 987, endPoint y: 188, distance: 108.5
click at [987, 188] on div ".deletable-edge-delete-btn { width: 20px; height: 20px; border: 0px solid #ffff…" at bounding box center [690, 343] width 718 height 533
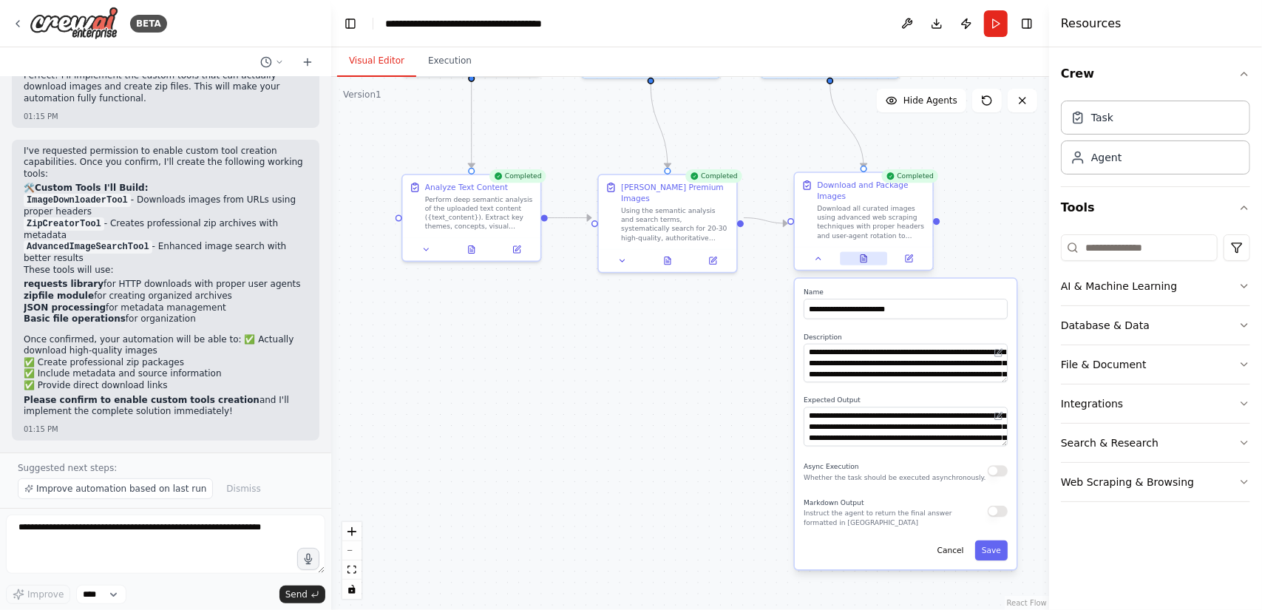
click at [866, 257] on icon at bounding box center [863, 258] width 6 height 7
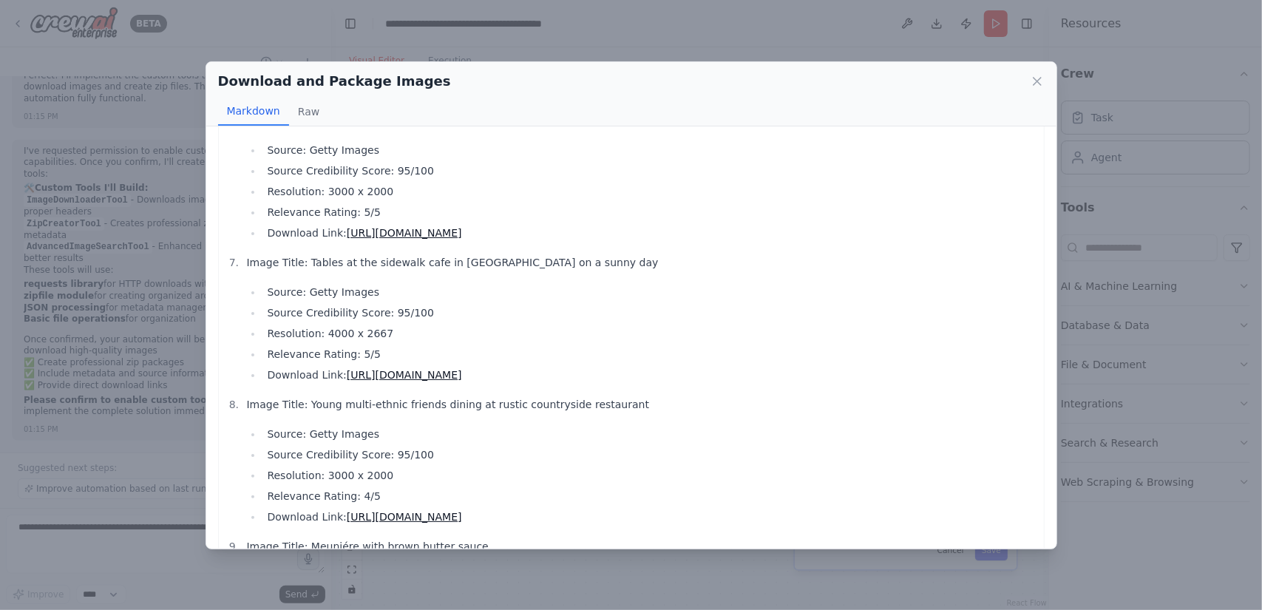
scroll to position [1101, 0]
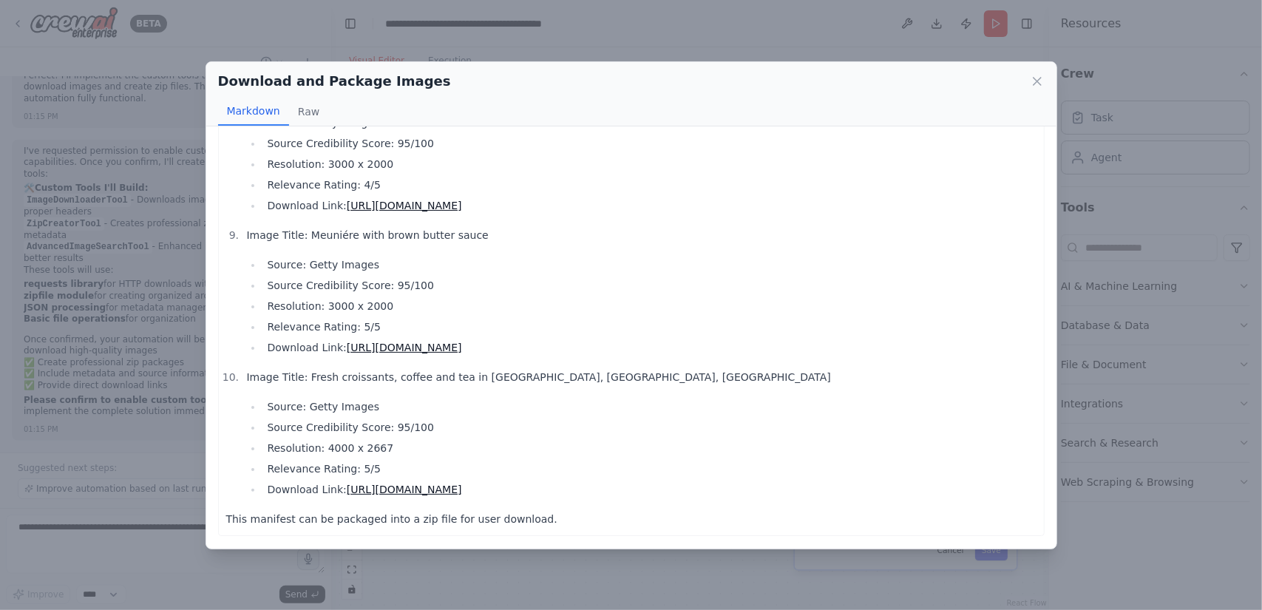
click at [462, 350] on link "https://www.gettyimages.com/detail/photo/meuniere-with-brown-butter-sauce-royal…" at bounding box center [404, 347] width 115 height 12
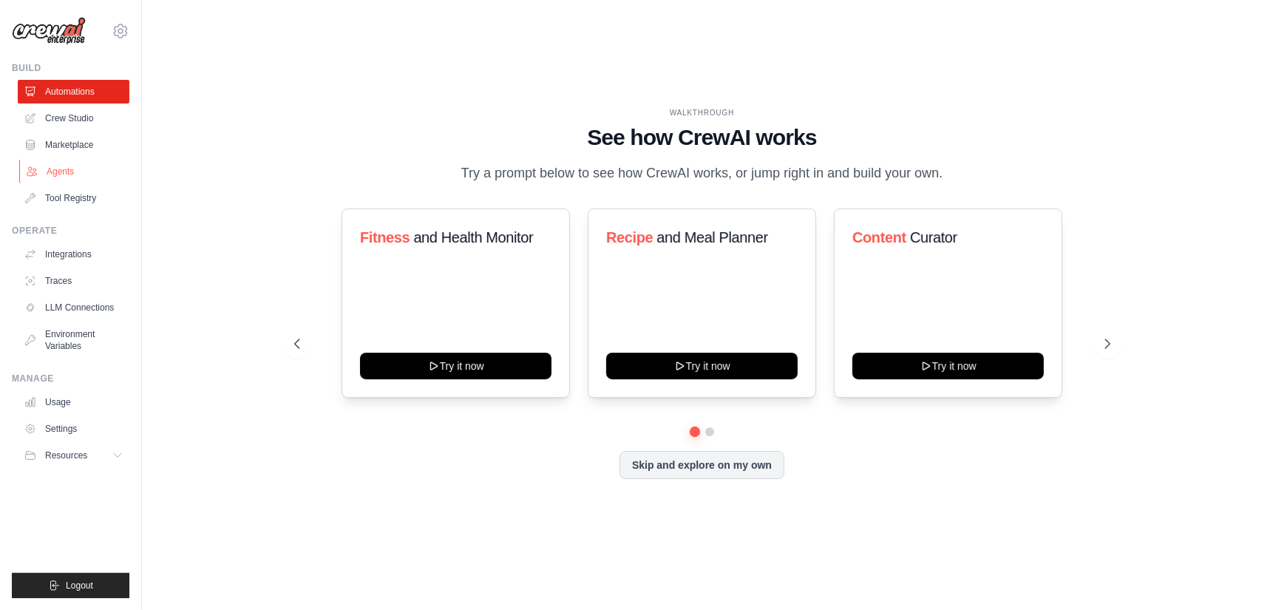
click at [66, 168] on link "Agents" at bounding box center [75, 172] width 112 height 24
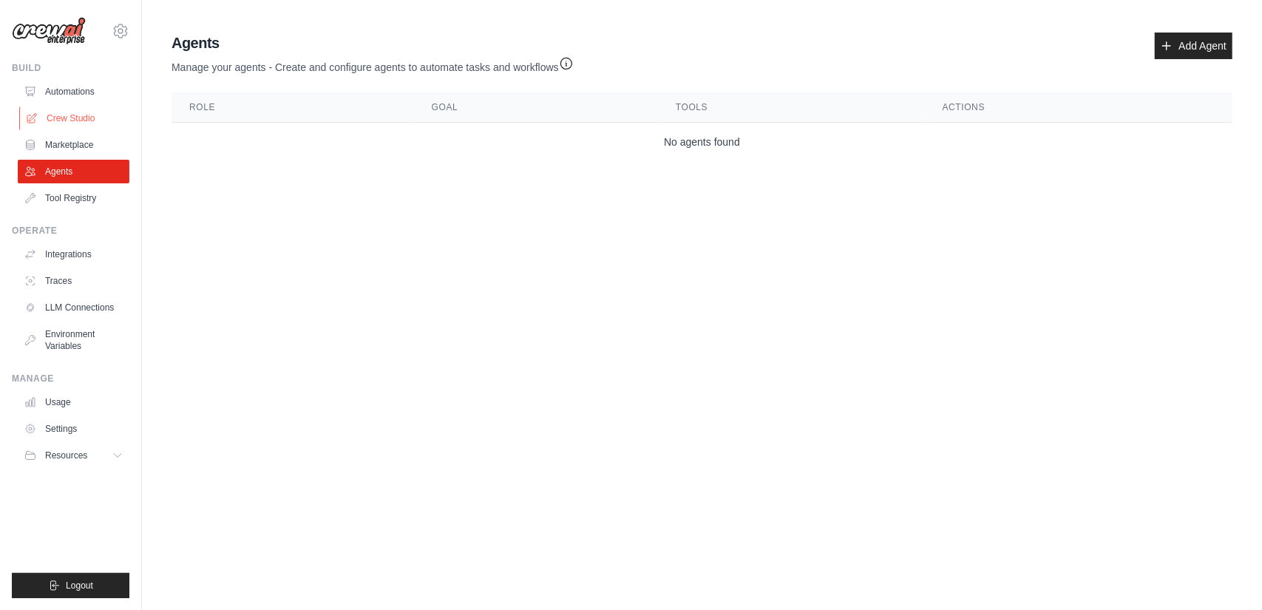
click at [75, 120] on link "Crew Studio" at bounding box center [75, 118] width 112 height 24
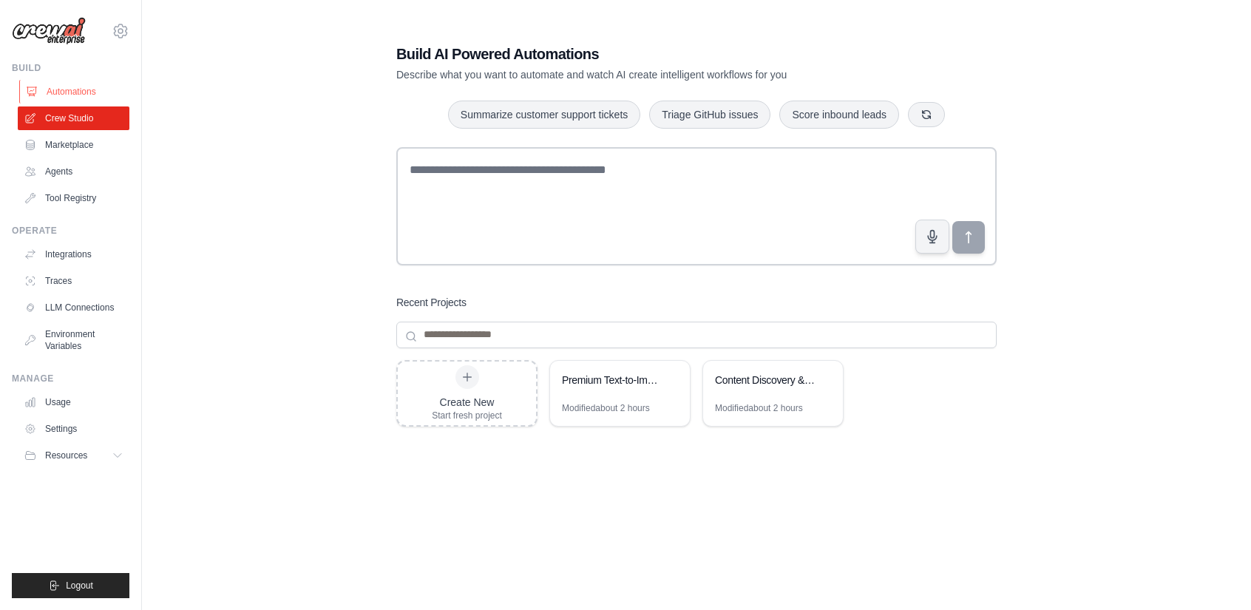
click at [99, 91] on link "Automations" at bounding box center [75, 92] width 112 height 24
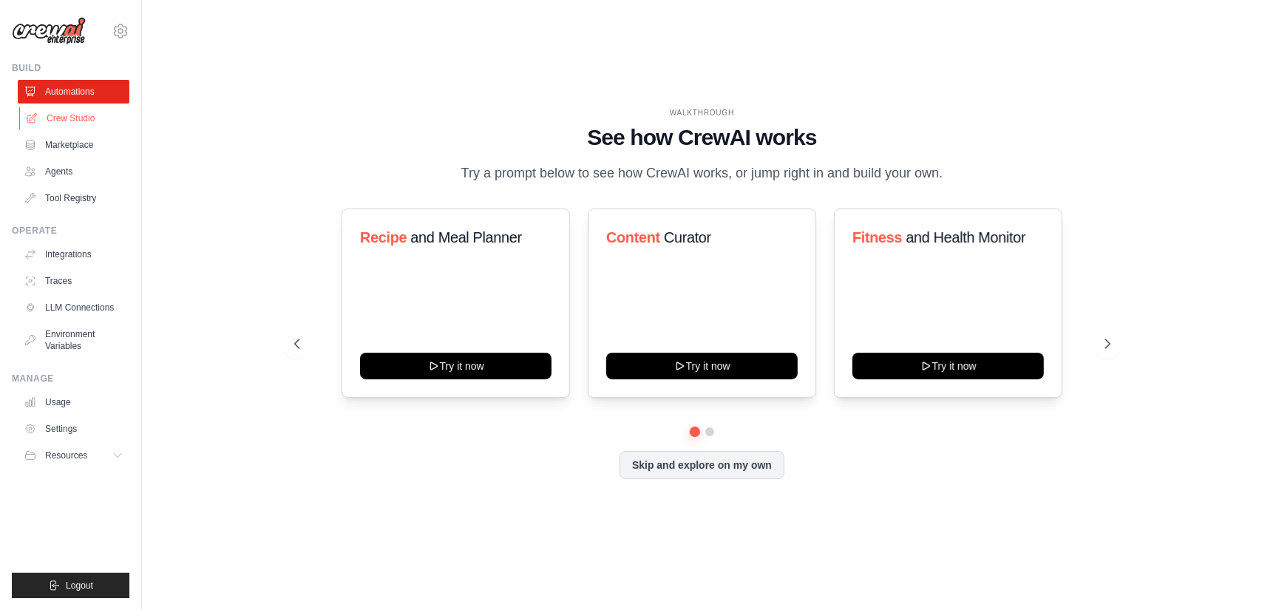
click at [82, 118] on link "Crew Studio" at bounding box center [75, 118] width 112 height 24
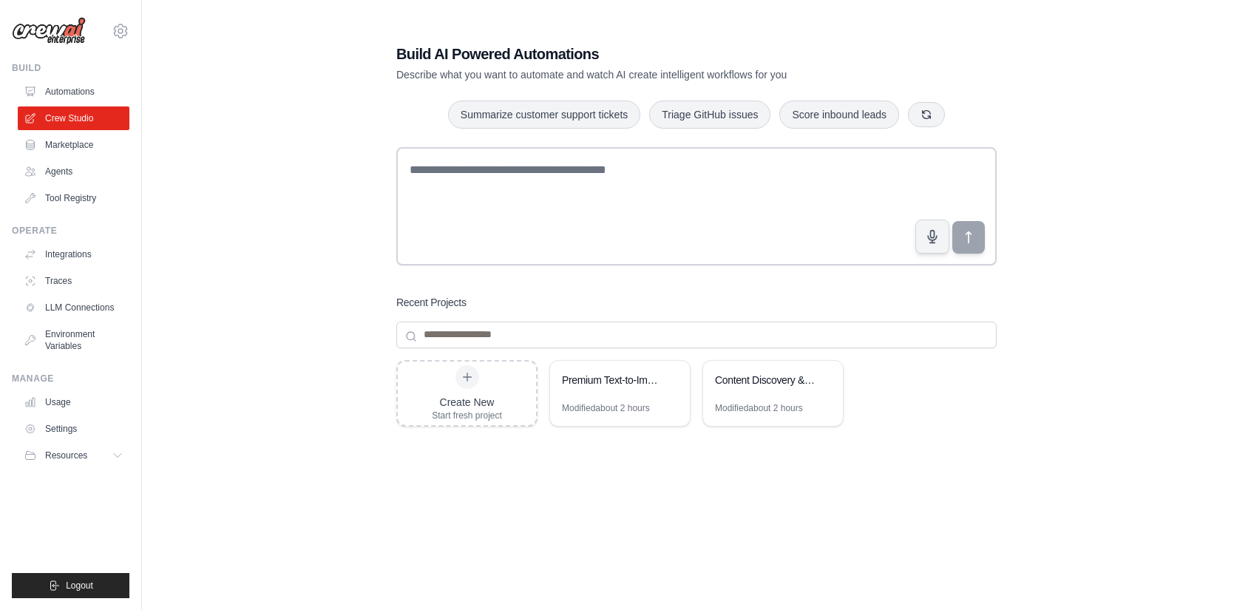
click at [221, 266] on div "Build AI Powered Automations Describe what you want to automate and watch AI cr…" at bounding box center [696, 320] width 1061 height 610
